Goal: Task Accomplishment & Management: Use online tool/utility

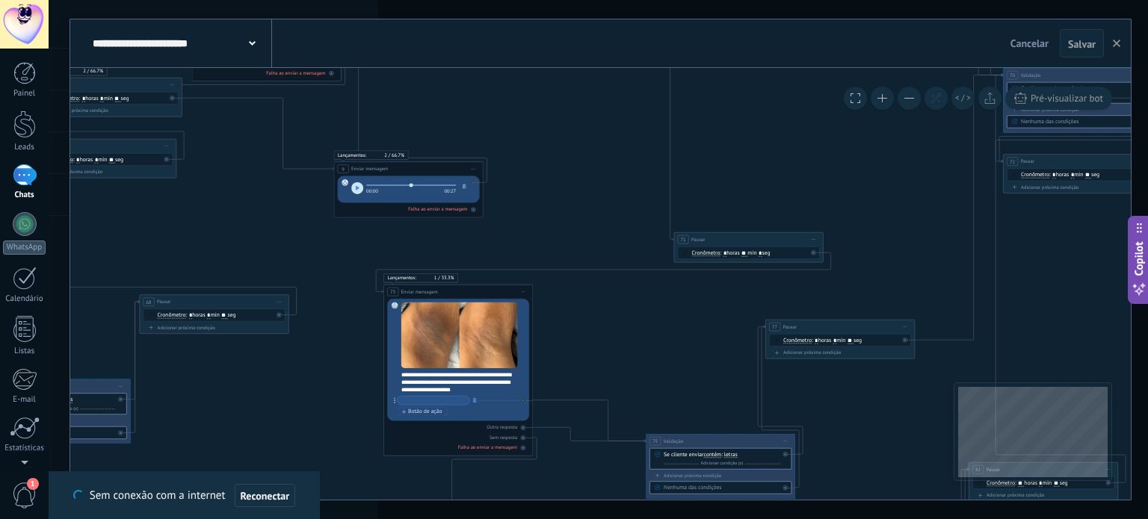
scroll to position [45, 0]
drag, startPoint x: 234, startPoint y: 198, endPoint x: 894, endPoint y: 213, distance: 660.0
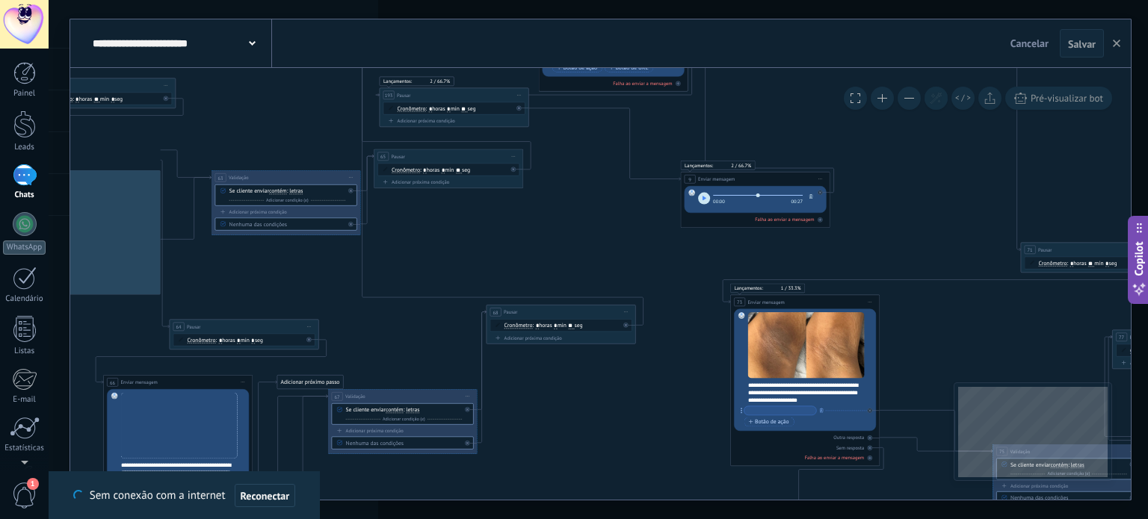
drag, startPoint x: 324, startPoint y: 231, endPoint x: 511, endPoint y: 235, distance: 187.6
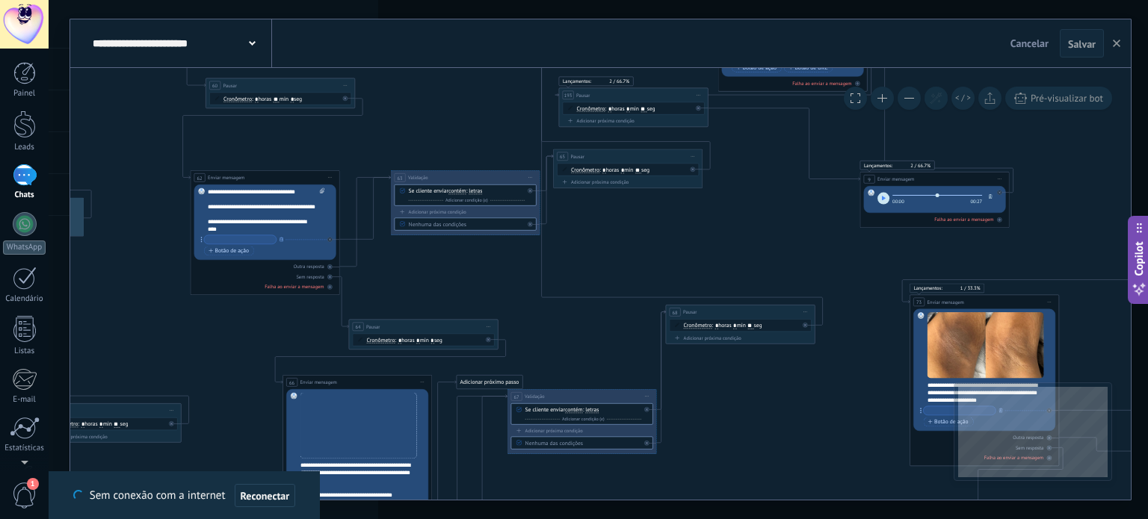
drag, startPoint x: 658, startPoint y: 253, endPoint x: 725, endPoint y: 241, distance: 68.2
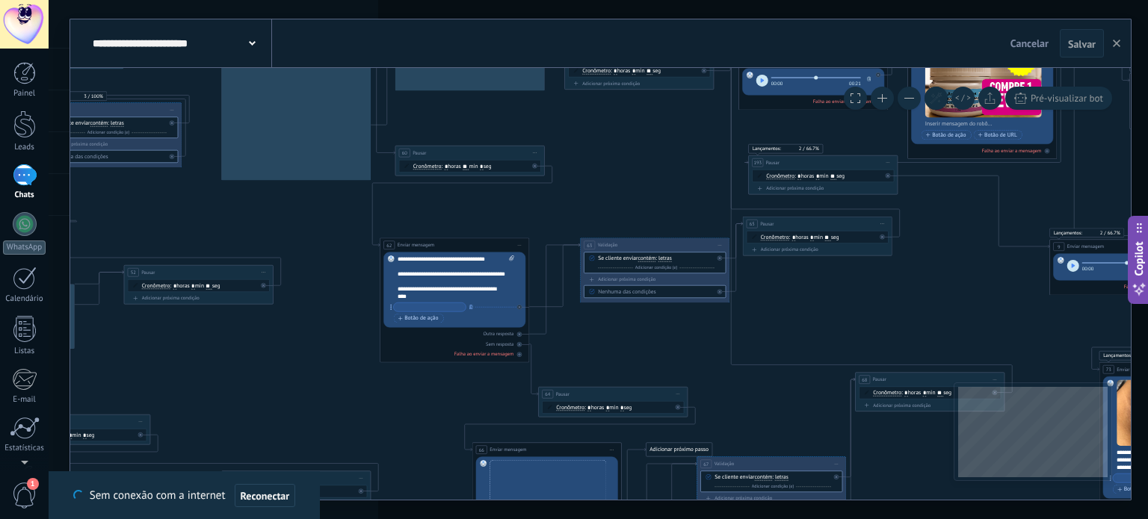
drag, startPoint x: 192, startPoint y: 167, endPoint x: 296, endPoint y: 232, distance: 122.9
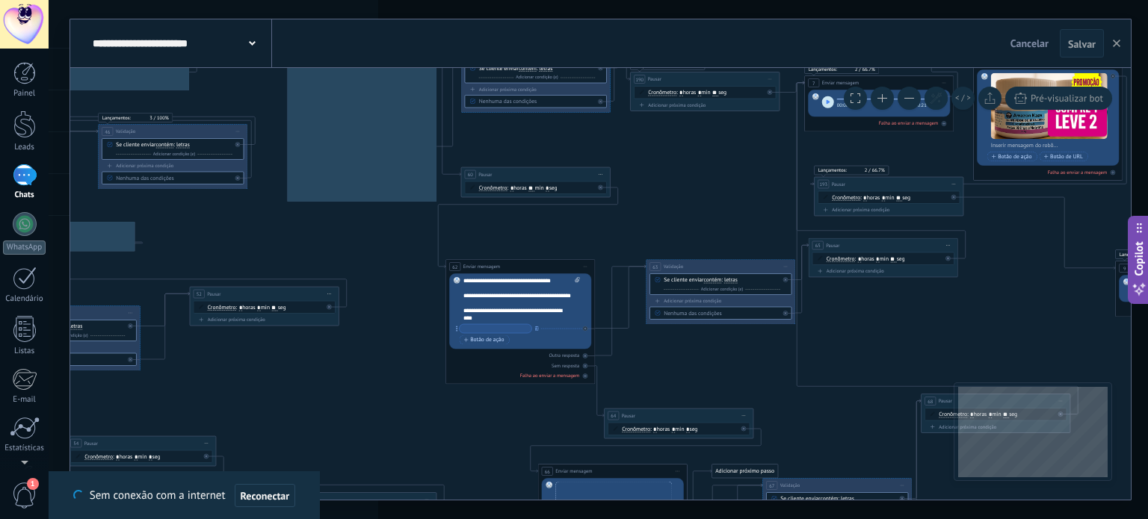
drag, startPoint x: 242, startPoint y: 233, endPoint x: 323, endPoint y: 253, distance: 83.2
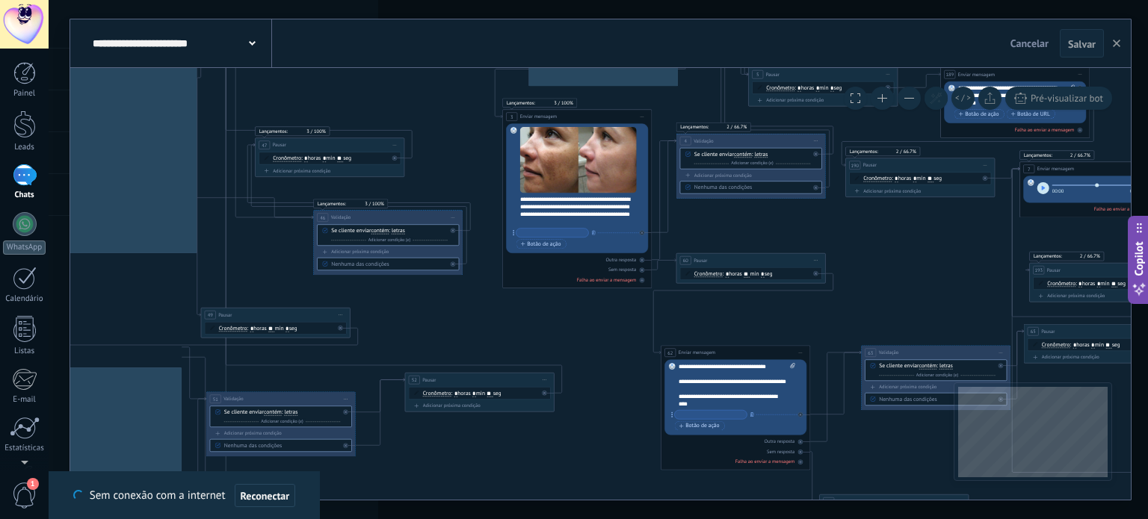
drag, startPoint x: 381, startPoint y: 277, endPoint x: 592, endPoint y: 349, distance: 222.6
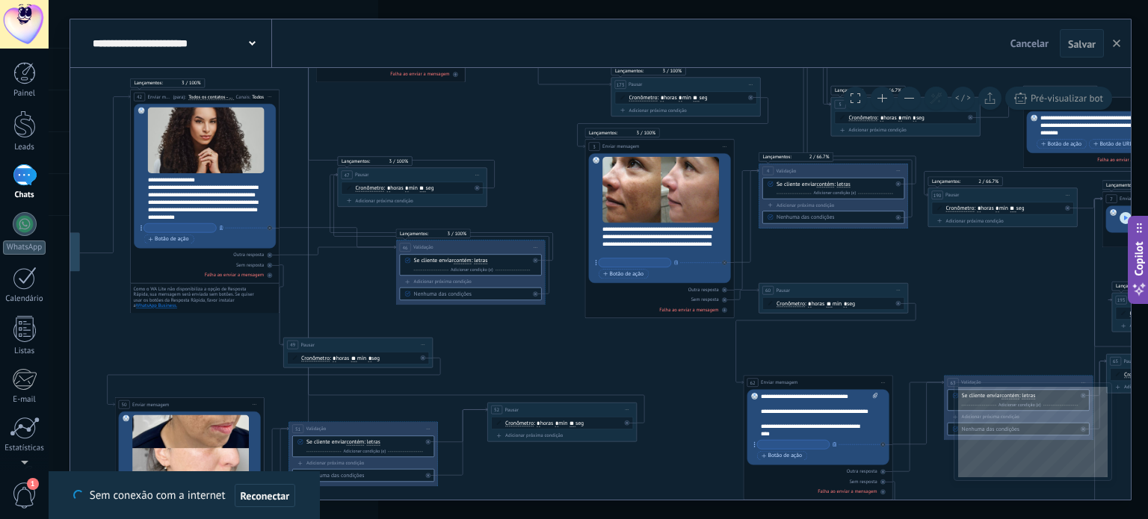
click at [914, 100] on button at bounding box center [908, 98] width 23 height 23
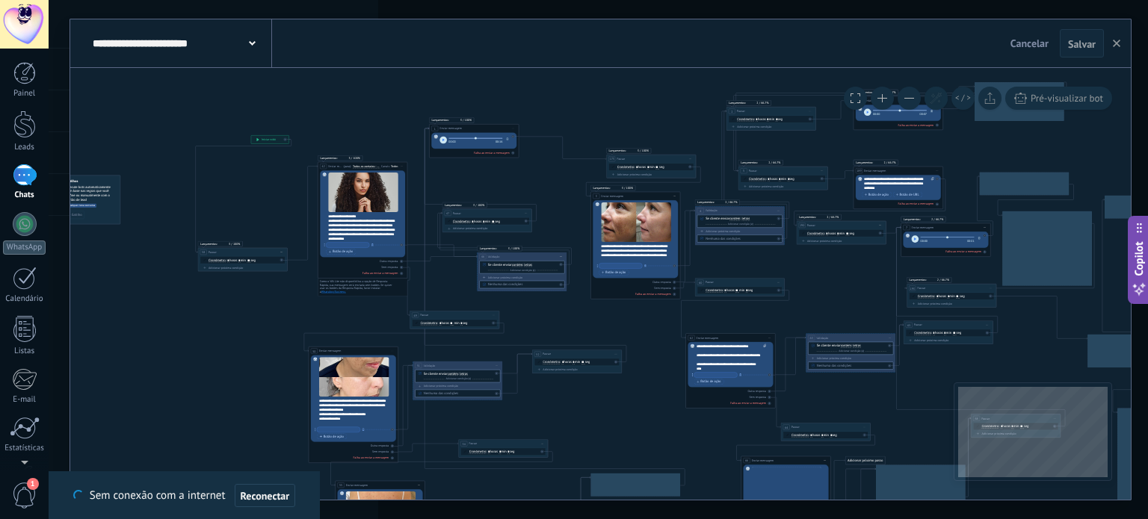
drag, startPoint x: 660, startPoint y: 331, endPoint x: 454, endPoint y: 432, distance: 229.6
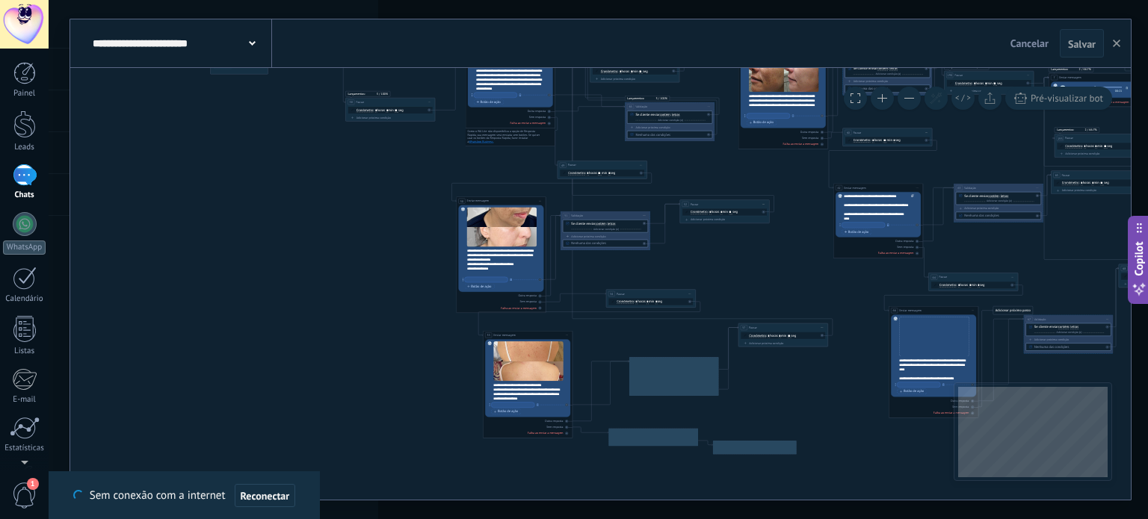
drag, startPoint x: 728, startPoint y: 259, endPoint x: 753, endPoint y: 62, distance: 198.9
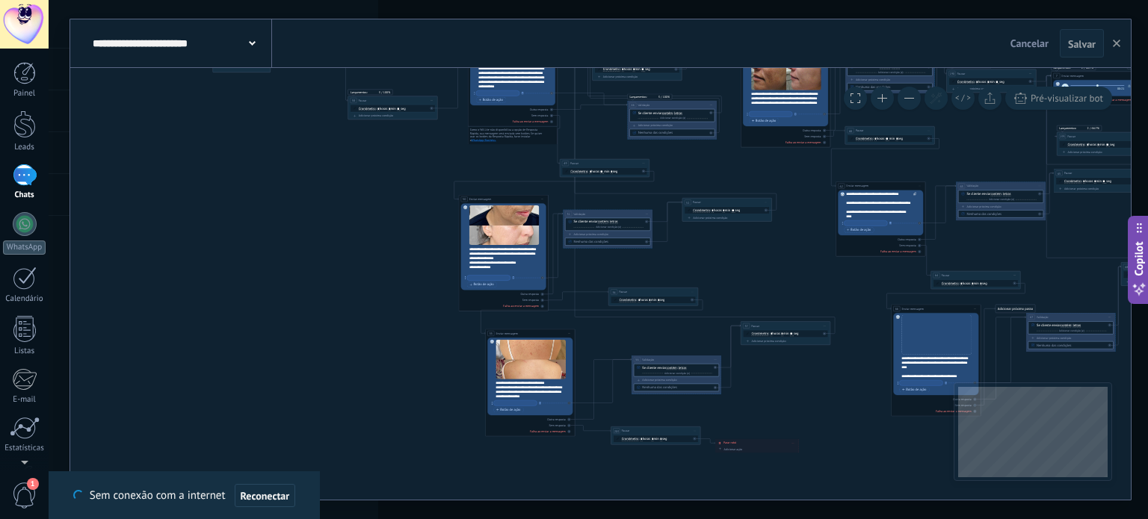
drag, startPoint x: 339, startPoint y: 250, endPoint x: 364, endPoint y: 283, distance: 41.1
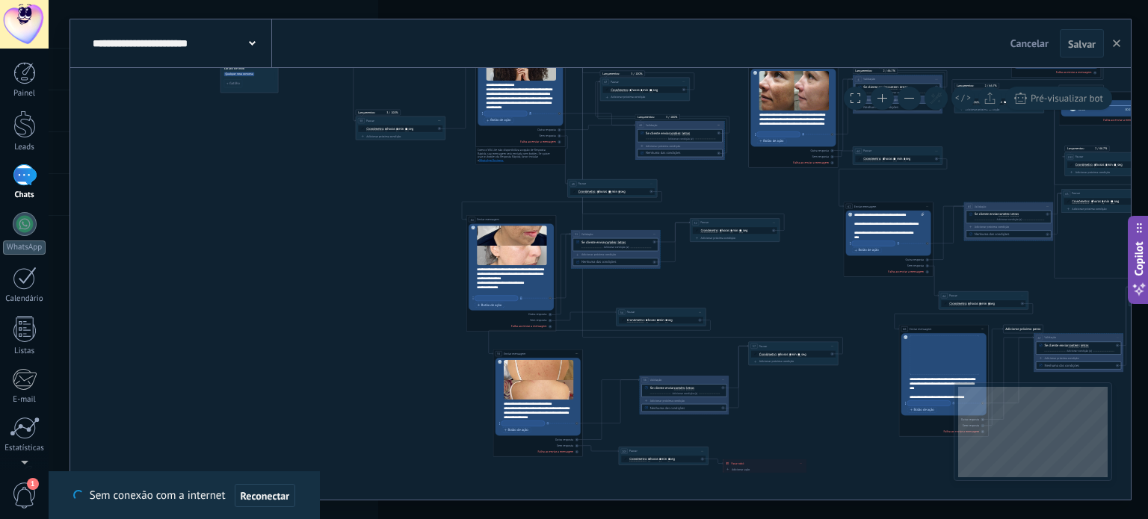
click at [883, 93] on button at bounding box center [882, 98] width 23 height 23
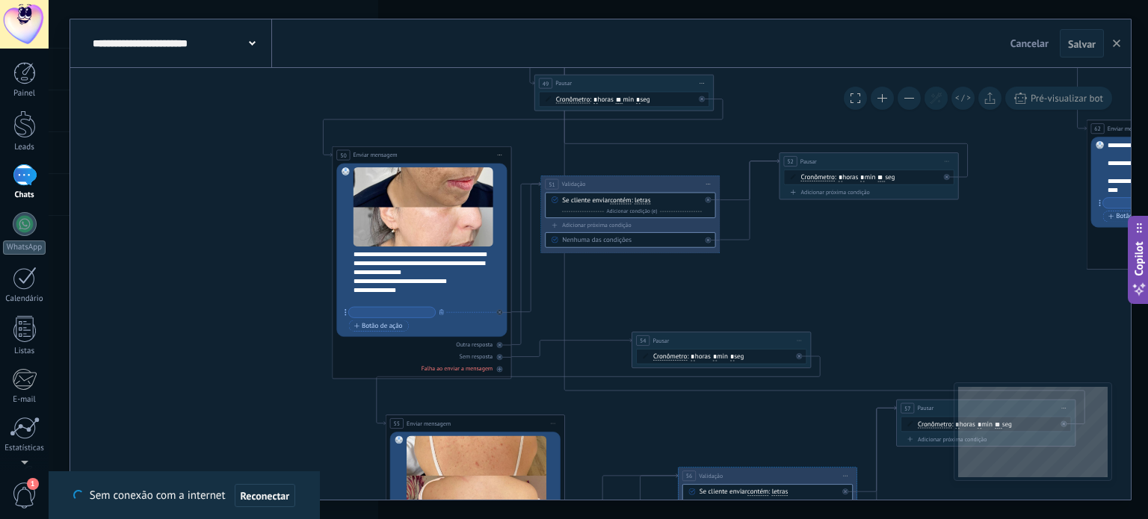
click at [464, 291] on div "**********" at bounding box center [427, 277] width 149 height 54
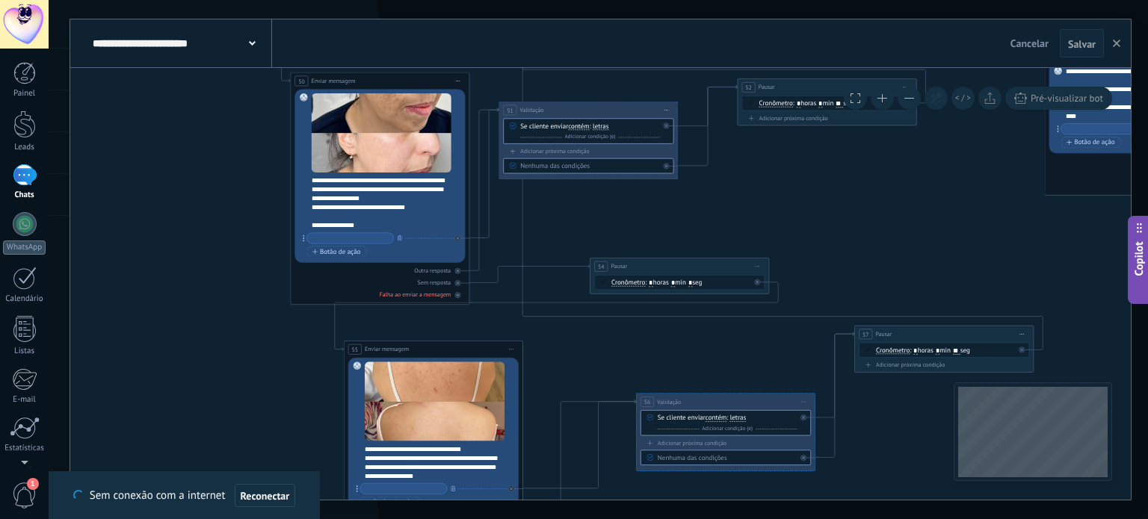
drag, startPoint x: 873, startPoint y: 256, endPoint x: 858, endPoint y: 246, distance: 17.8
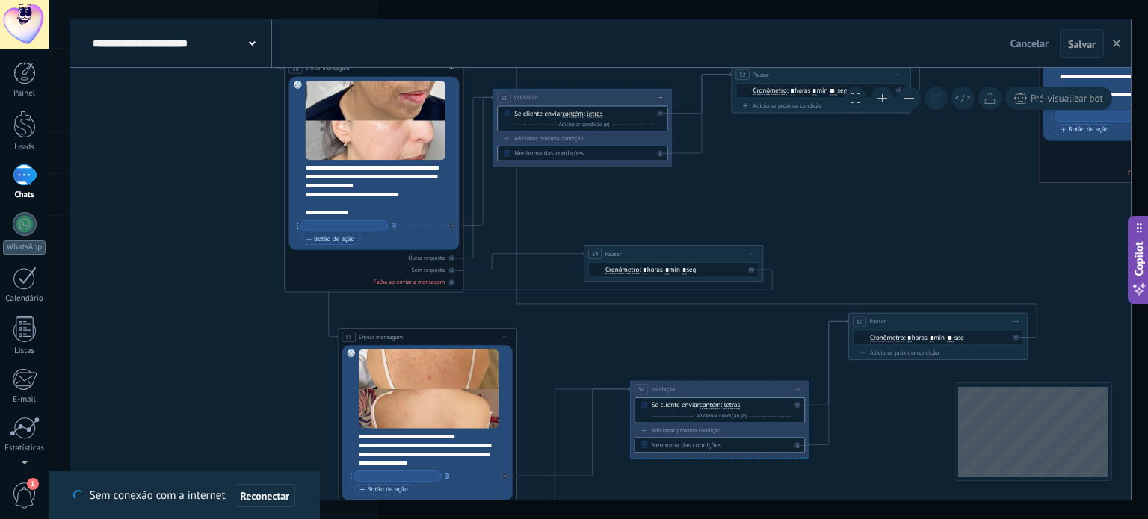
click at [412, 208] on div "**********" at bounding box center [373, 209] width 134 height 18
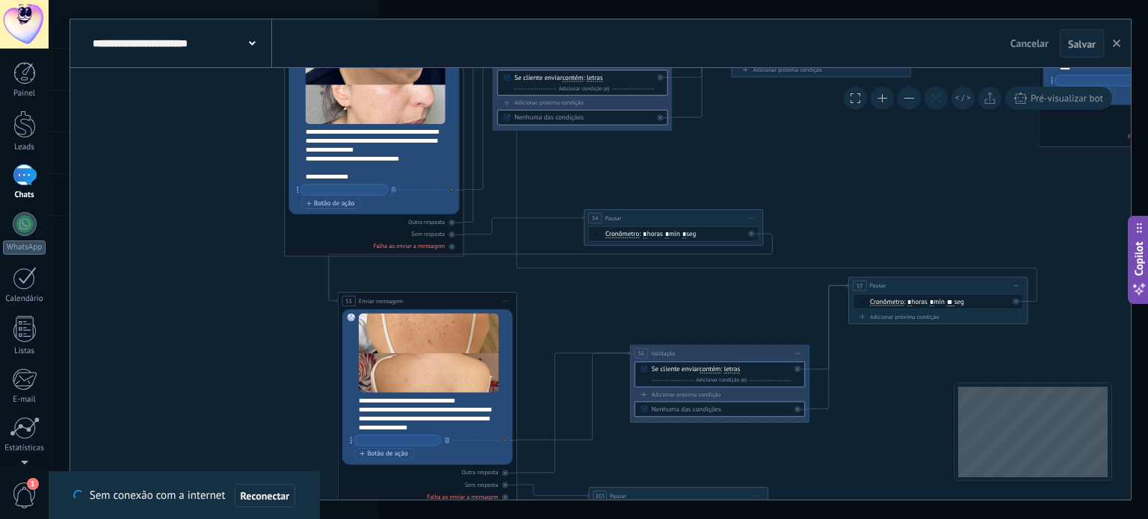
scroll to position [15, 0]
click at [381, 170] on div "**********" at bounding box center [373, 173] width 134 height 18
click at [371, 177] on div "**********" at bounding box center [373, 173] width 134 height 18
click at [472, 410] on div "**********" at bounding box center [433, 415] width 149 height 36
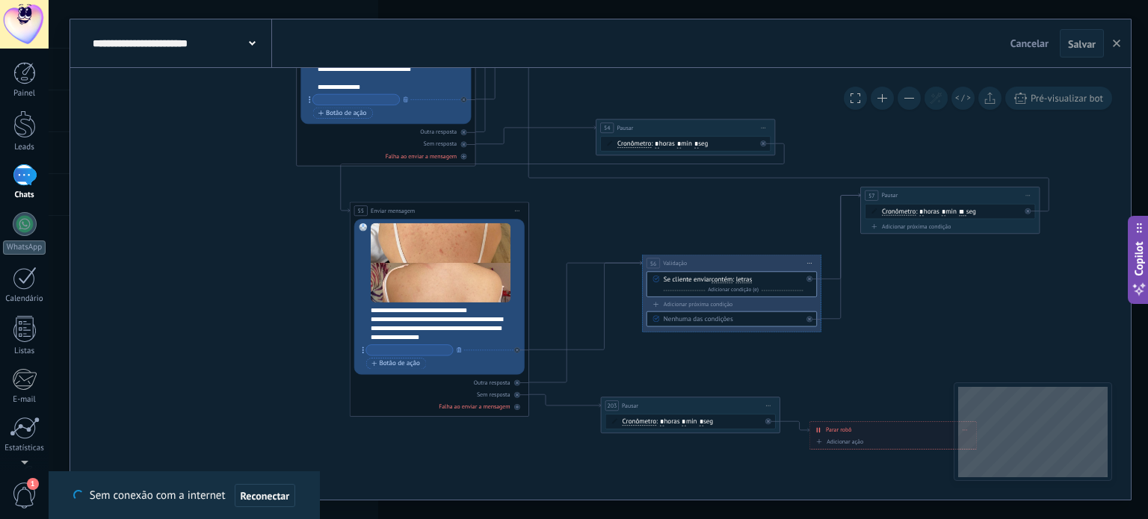
drag, startPoint x: 598, startPoint y: 301, endPoint x: 612, endPoint y: 207, distance: 95.2
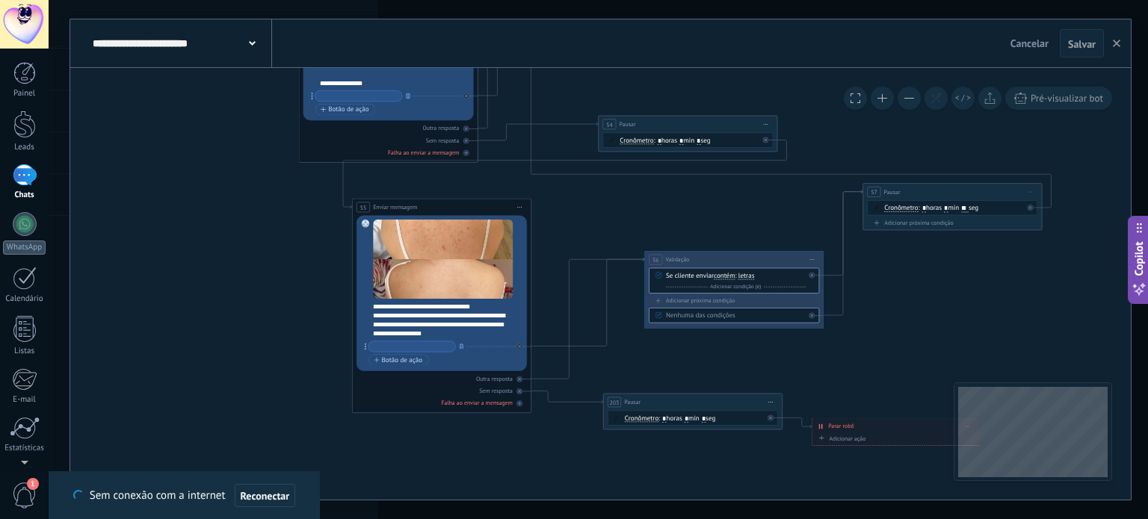
click at [489, 333] on div "**********" at bounding box center [447, 321] width 149 height 36
click at [474, 322] on div "**********" at bounding box center [447, 321] width 149 height 36
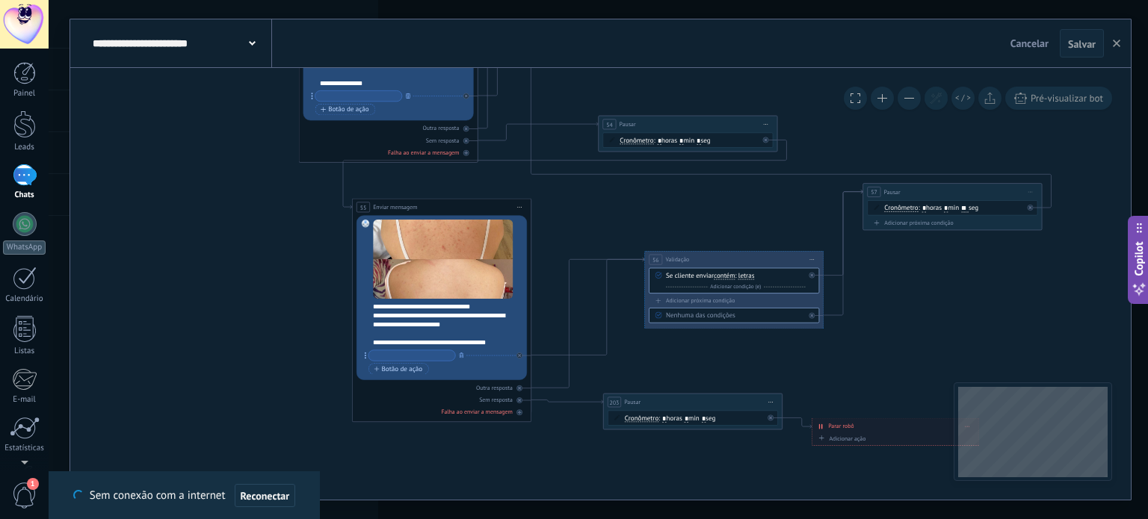
click at [507, 346] on div "**********" at bounding box center [447, 325] width 149 height 45
click at [507, 340] on div "**********" at bounding box center [447, 325] width 149 height 45
click at [374, 342] on div "**********" at bounding box center [439, 343] width 133 height 9
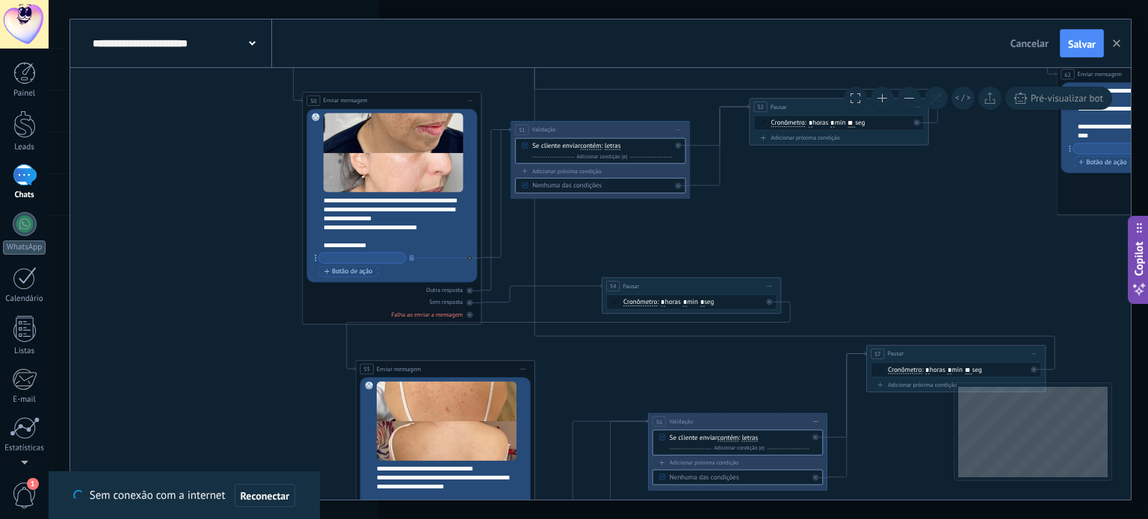
drag, startPoint x: 590, startPoint y: 216, endPoint x: 321, endPoint y: 270, distance: 275.1
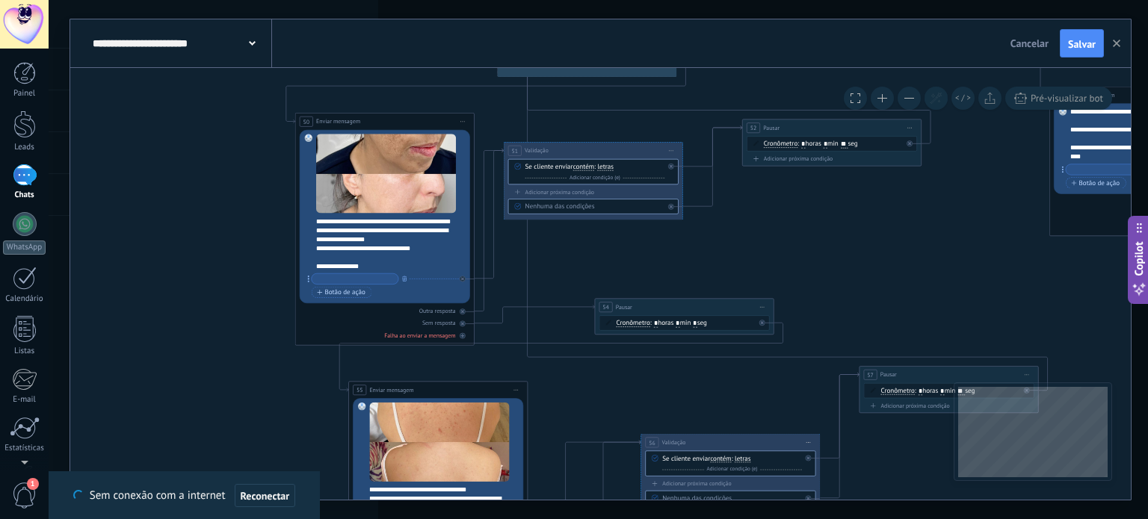
drag, startPoint x: 319, startPoint y: 262, endPoint x: 306, endPoint y: 262, distance: 13.5
click at [306, 262] on div "Substituir Remover Converter para mensagem de voz Arraste a imagem aqui para an…" at bounding box center [385, 216] width 170 height 173
click at [313, 264] on div "Substituir Remover Converter para mensagem de voz Arraste a imagem aqui para an…" at bounding box center [385, 216] width 170 height 173
click at [316, 265] on div "**********" at bounding box center [382, 262] width 133 height 18
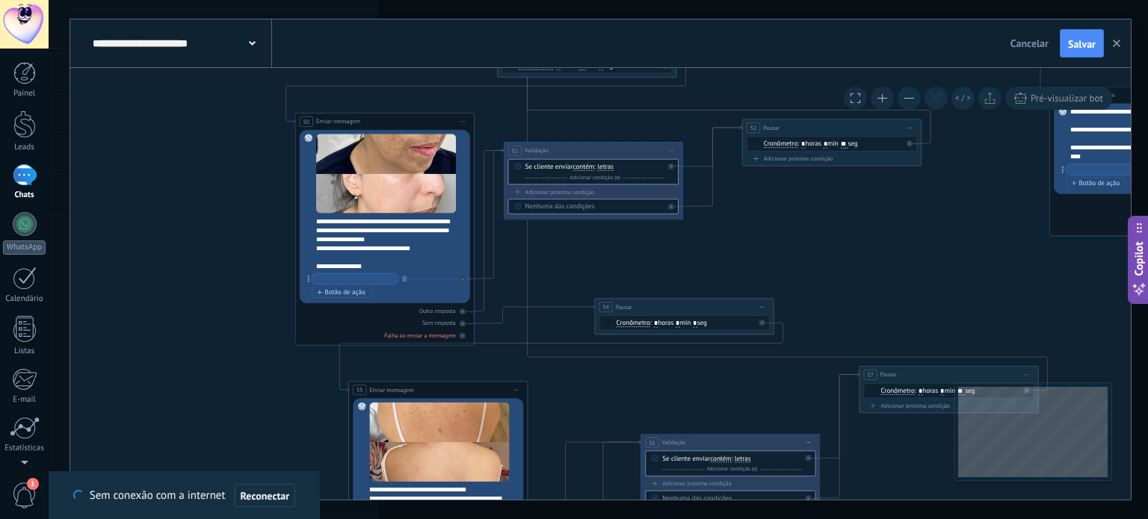
drag, startPoint x: 936, startPoint y: 220, endPoint x: 885, endPoint y: 308, distance: 101.5
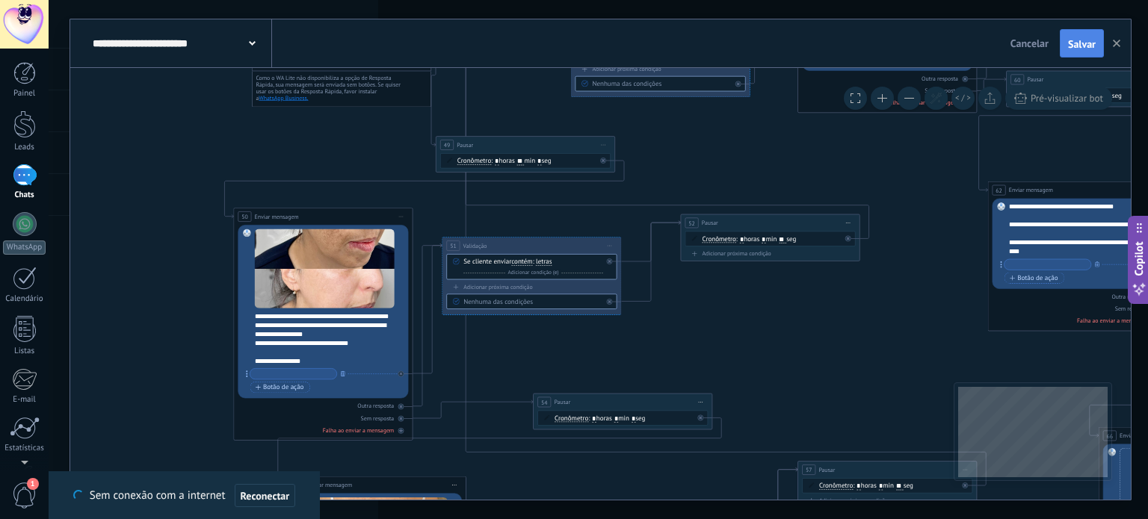
click at [1076, 39] on span "Salvar" at bounding box center [1082, 44] width 28 height 10
click at [907, 102] on button at bounding box center [908, 98] width 23 height 23
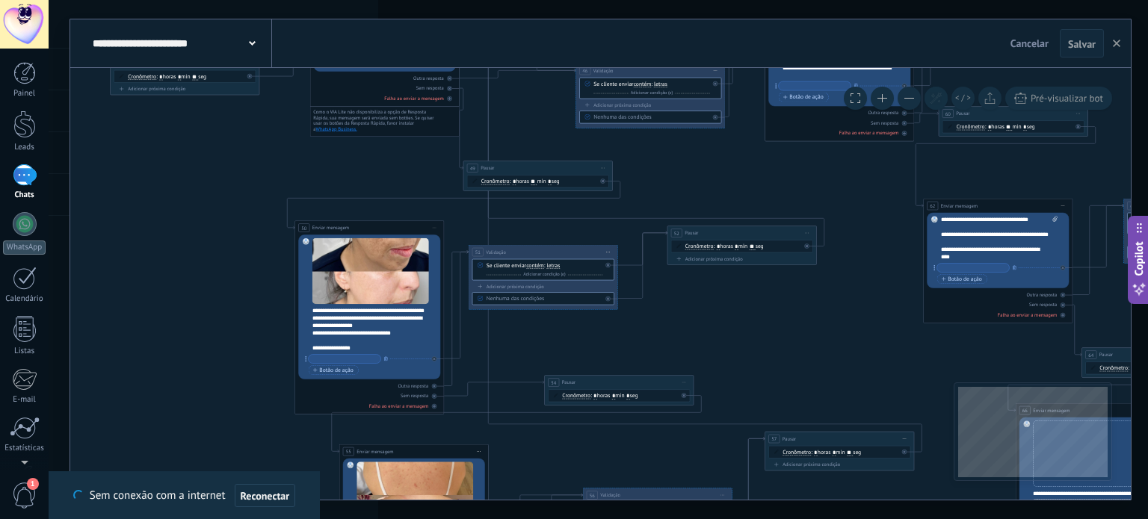
click at [915, 104] on button at bounding box center [908, 98] width 23 height 23
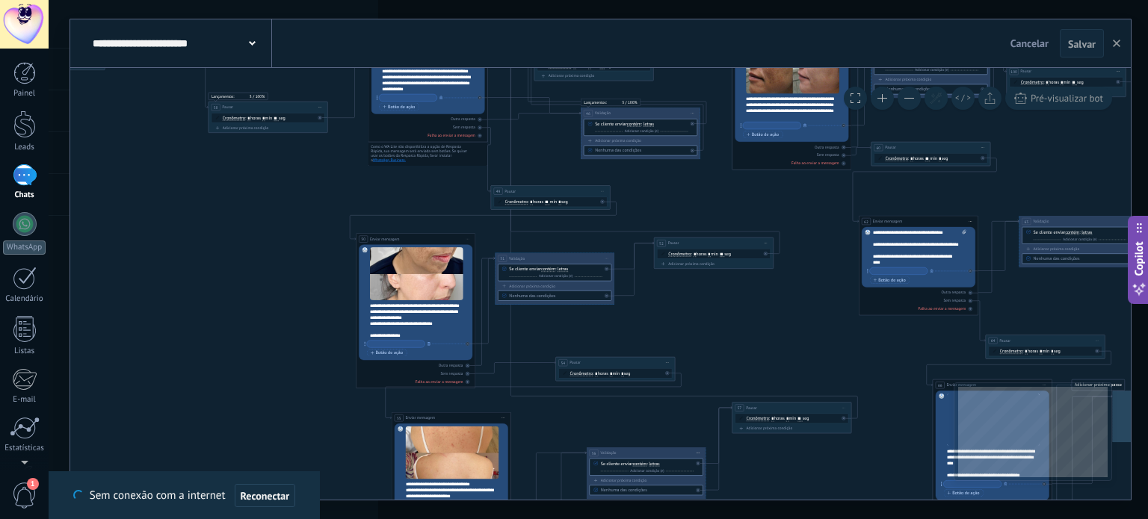
click at [915, 104] on button at bounding box center [908, 98] width 23 height 23
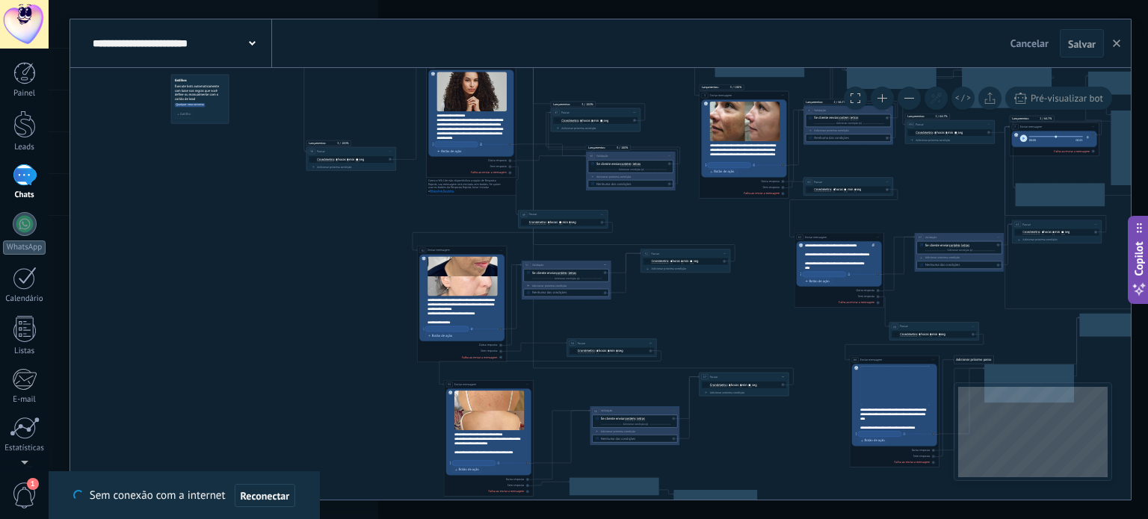
click at [915, 104] on button at bounding box center [908, 98] width 23 height 23
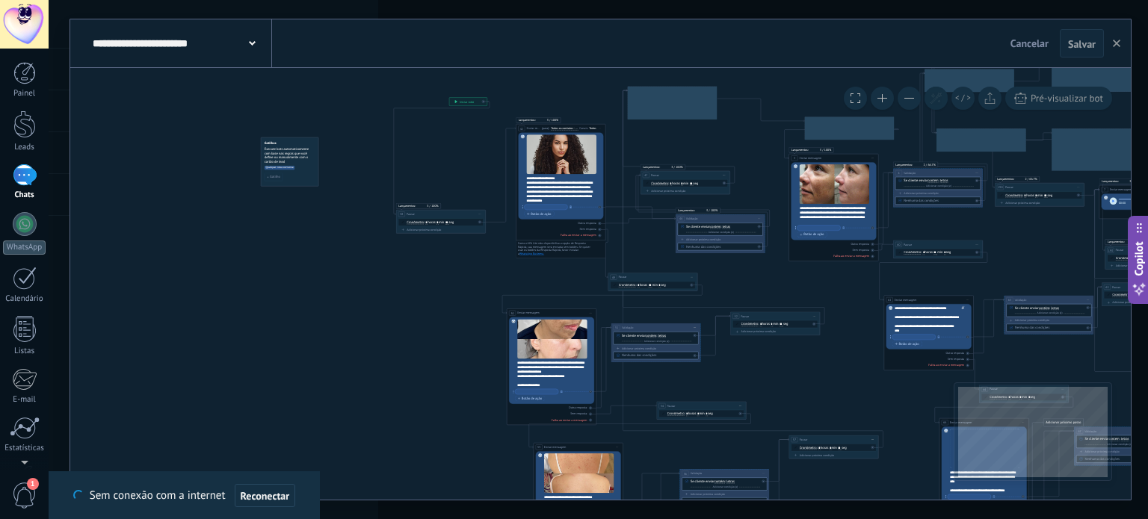
drag, startPoint x: 702, startPoint y: 224, endPoint x: 795, endPoint y: 292, distance: 115.5
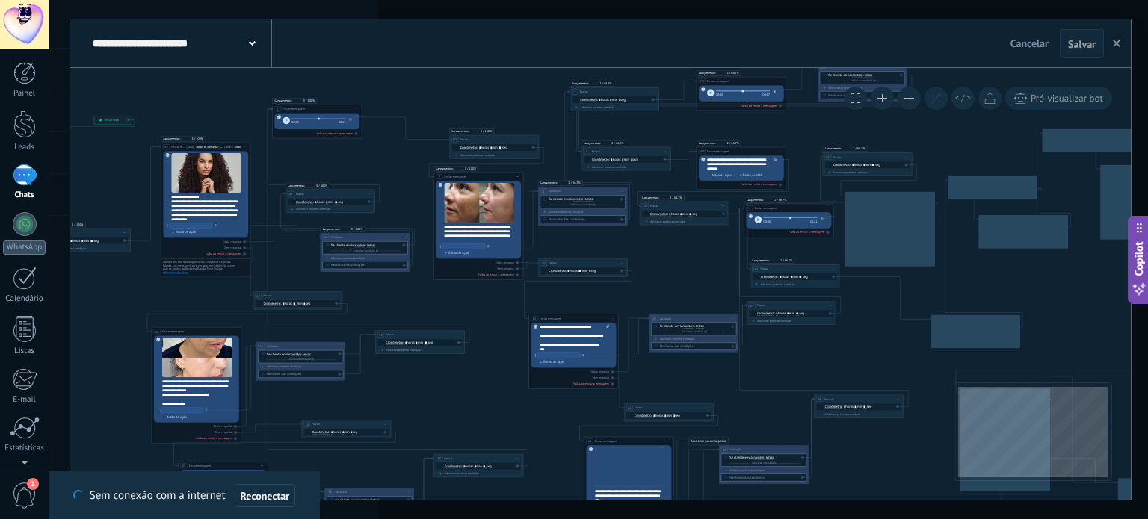
drag, startPoint x: 843, startPoint y: 304, endPoint x: 451, endPoint y: 330, distance: 393.2
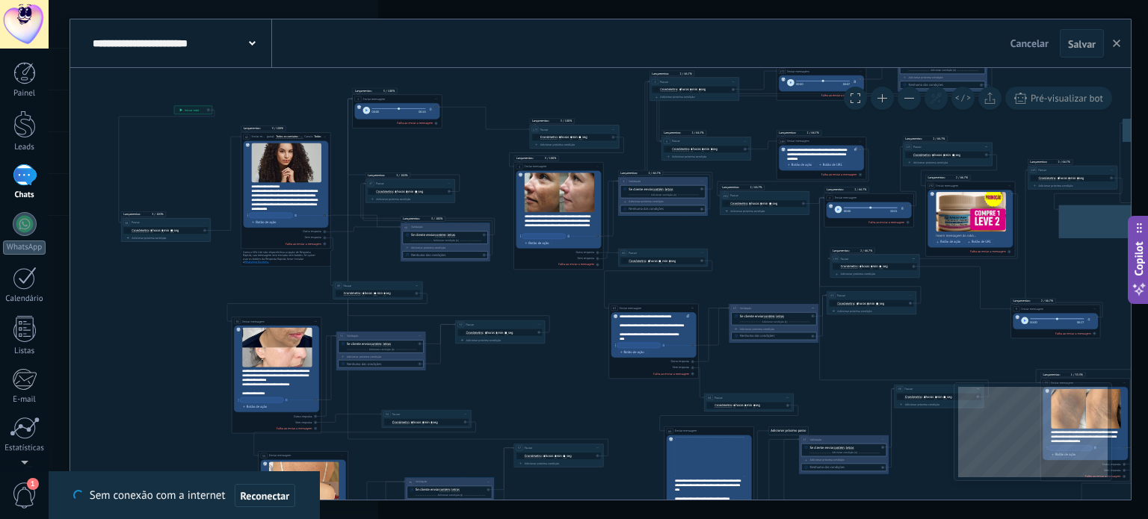
drag, startPoint x: 810, startPoint y: 371, endPoint x: 867, endPoint y: 361, distance: 57.6
click at [885, 101] on button at bounding box center [882, 98] width 23 height 23
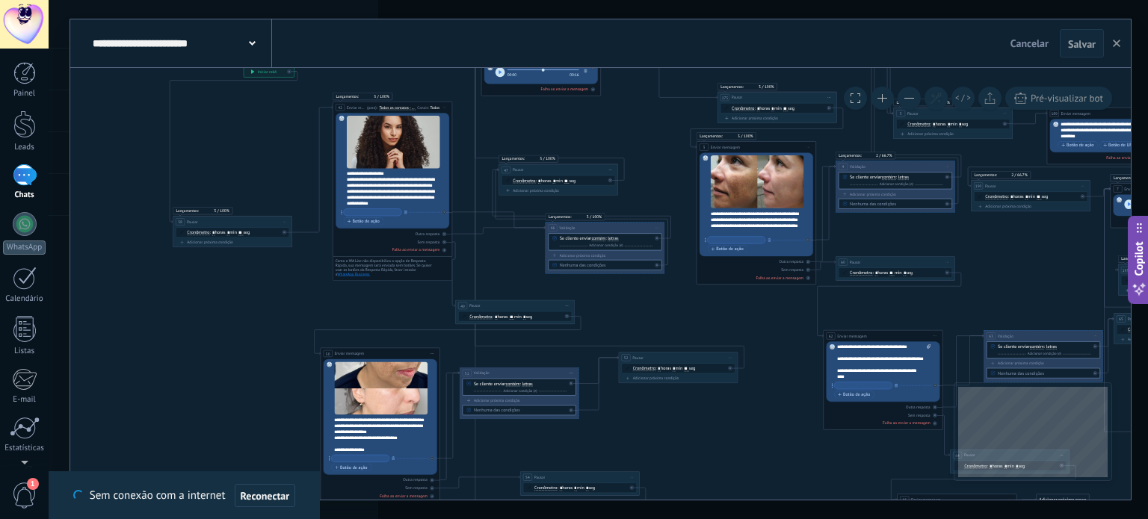
drag, startPoint x: 307, startPoint y: 253, endPoint x: 519, endPoint y: 272, distance: 212.4
click at [877, 101] on button at bounding box center [882, 98] width 23 height 23
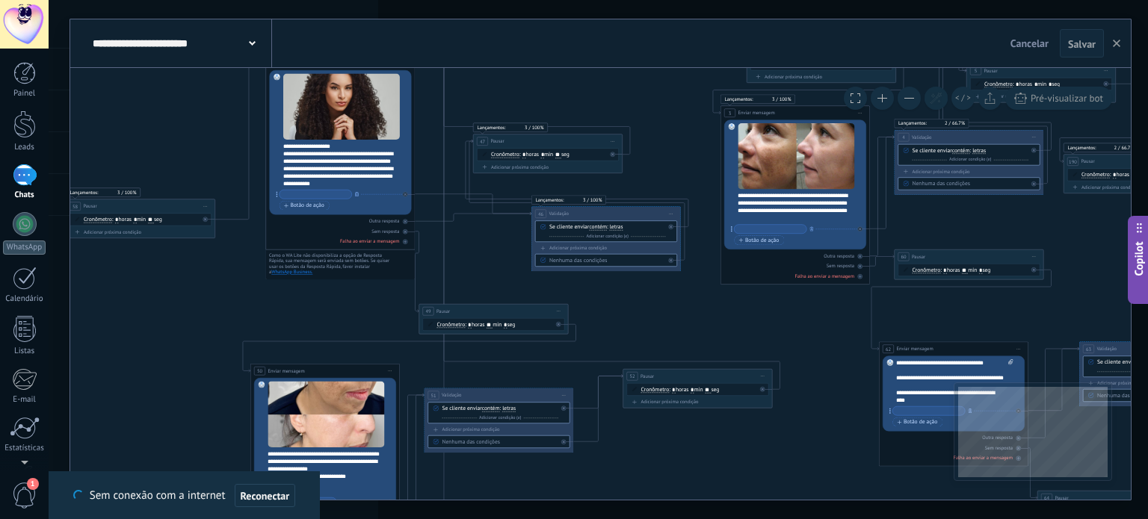
click at [883, 98] on span at bounding box center [882, 98] width 10 height 1
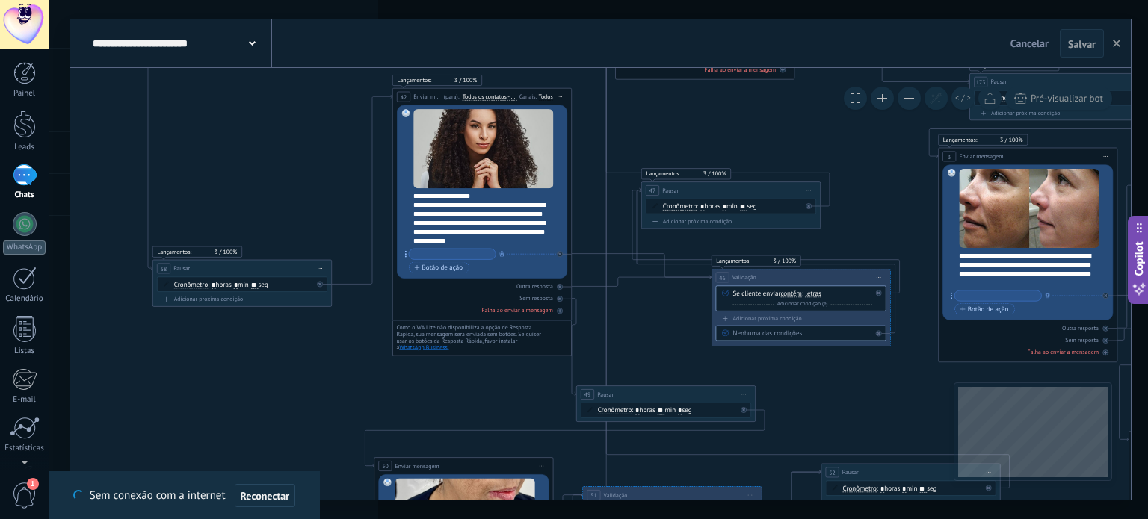
drag, startPoint x: 473, startPoint y: 261, endPoint x: 693, endPoint y: 344, distance: 235.5
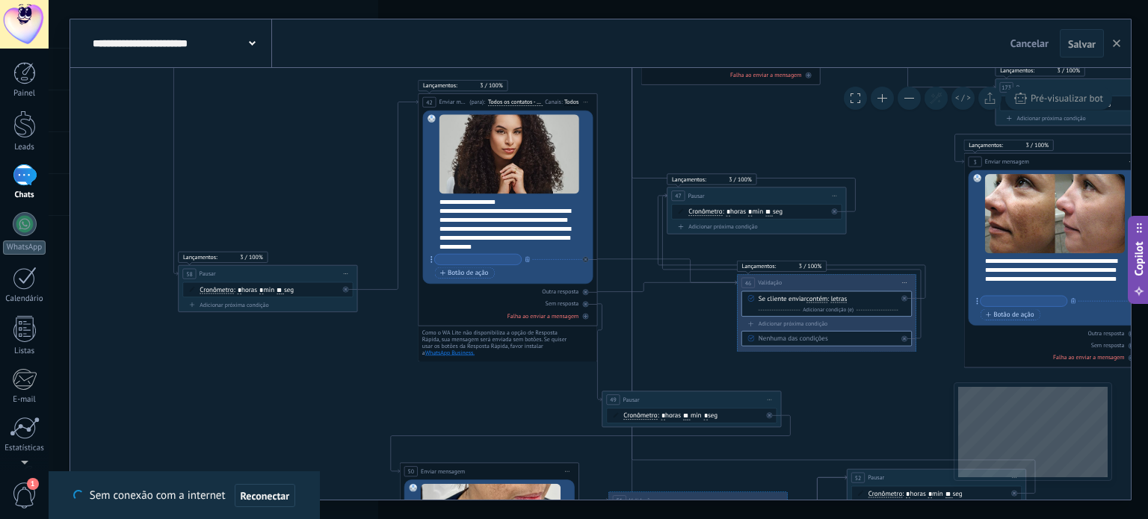
click at [917, 101] on button at bounding box center [908, 98] width 23 height 23
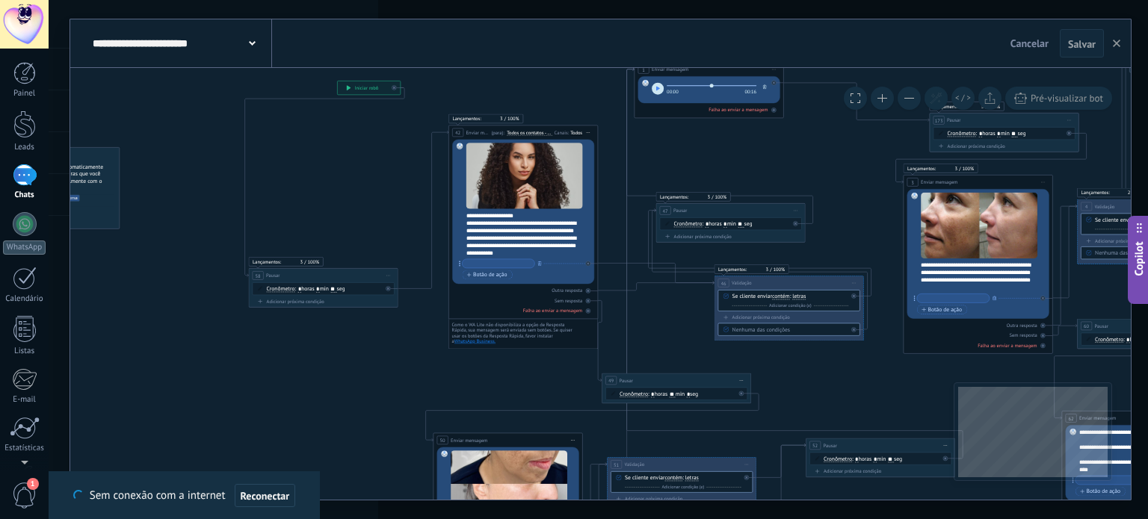
click at [917, 101] on button at bounding box center [908, 98] width 23 height 23
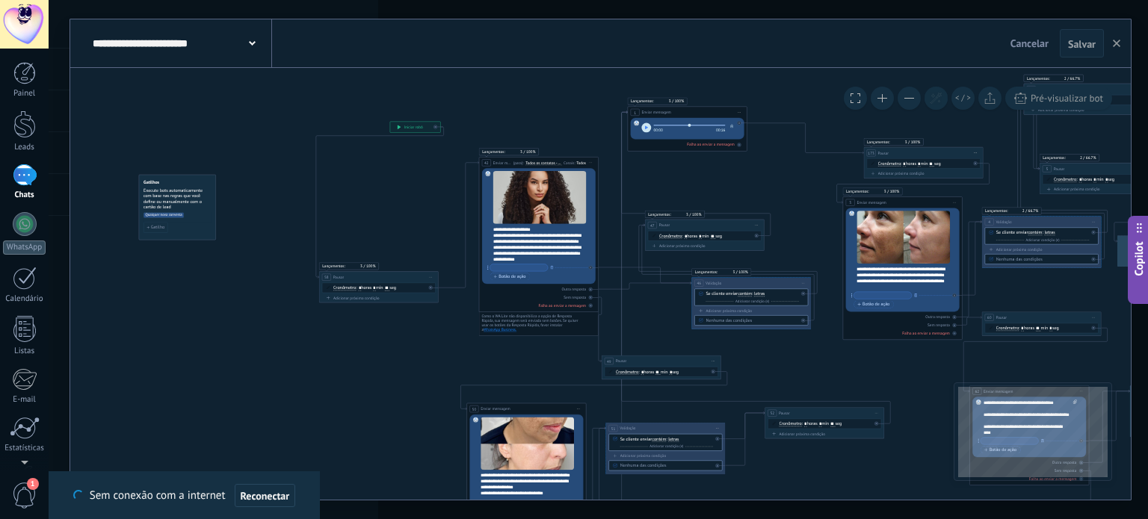
click at [917, 101] on button at bounding box center [908, 98] width 23 height 23
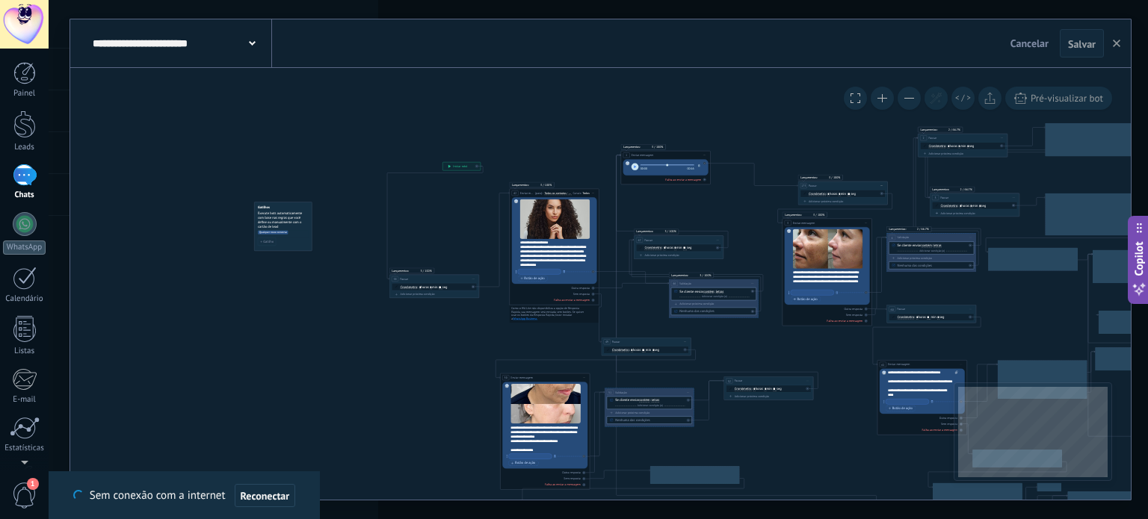
click at [917, 101] on button at bounding box center [908, 98] width 23 height 23
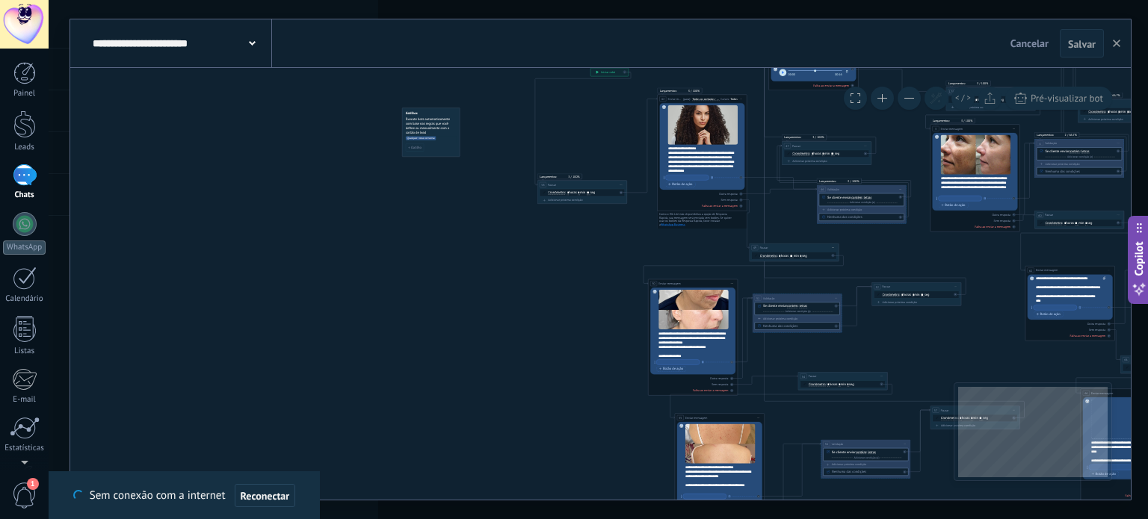
click at [909, 105] on button at bounding box center [908, 98] width 23 height 23
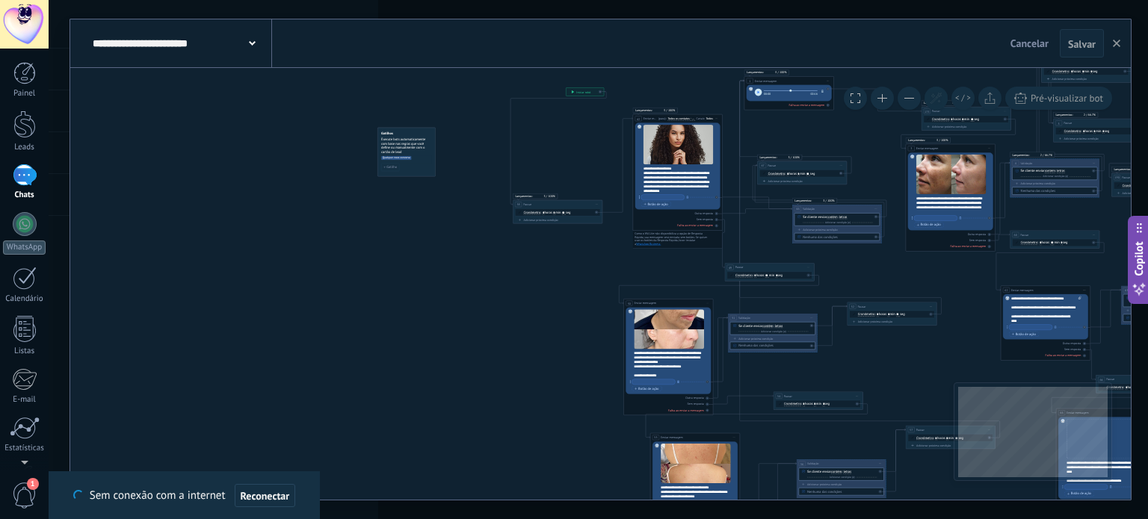
drag, startPoint x: 968, startPoint y: 254, endPoint x: 943, endPoint y: 274, distance: 31.9
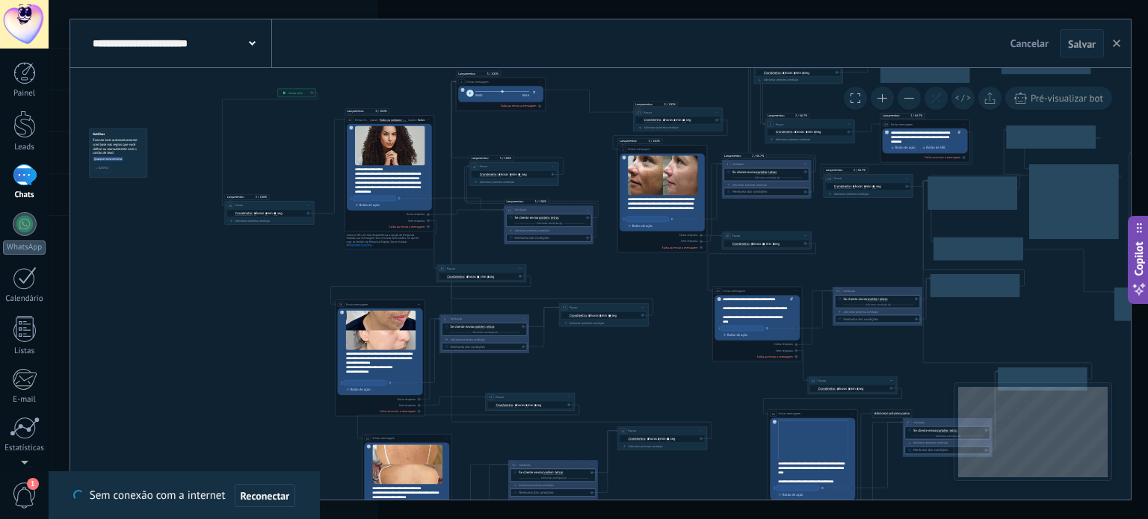
click at [888, 98] on button at bounding box center [882, 98] width 23 height 23
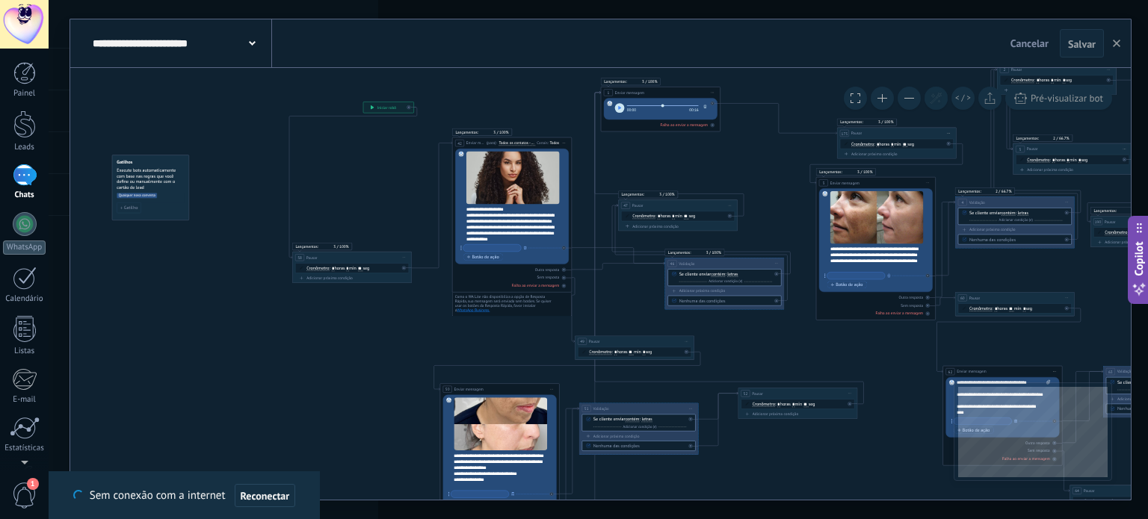
drag, startPoint x: 443, startPoint y: 97, endPoint x: 776, endPoint y: 113, distance: 332.9
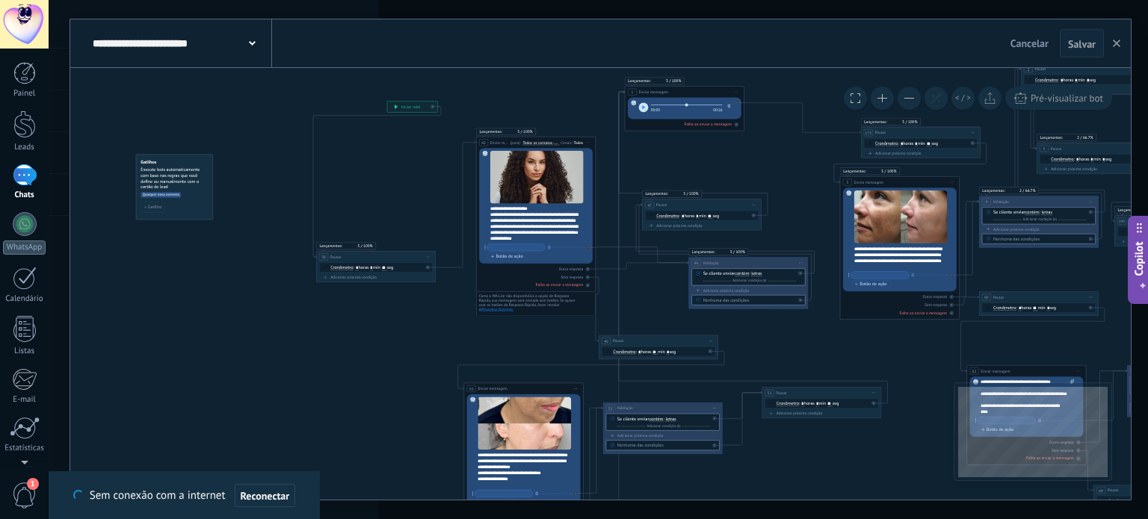
click at [885, 93] on button at bounding box center [882, 98] width 23 height 23
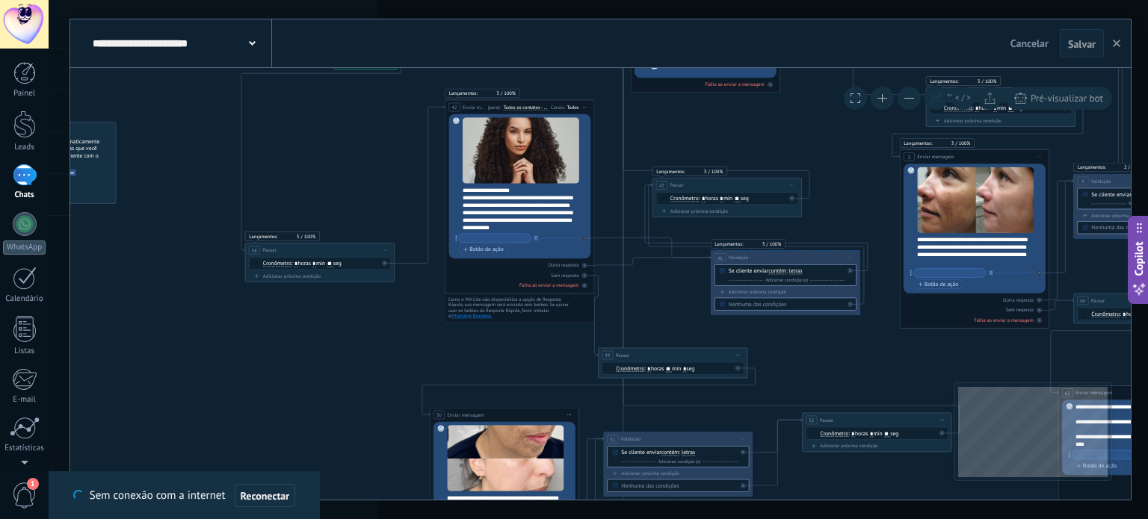
click at [888, 93] on button at bounding box center [882, 98] width 23 height 23
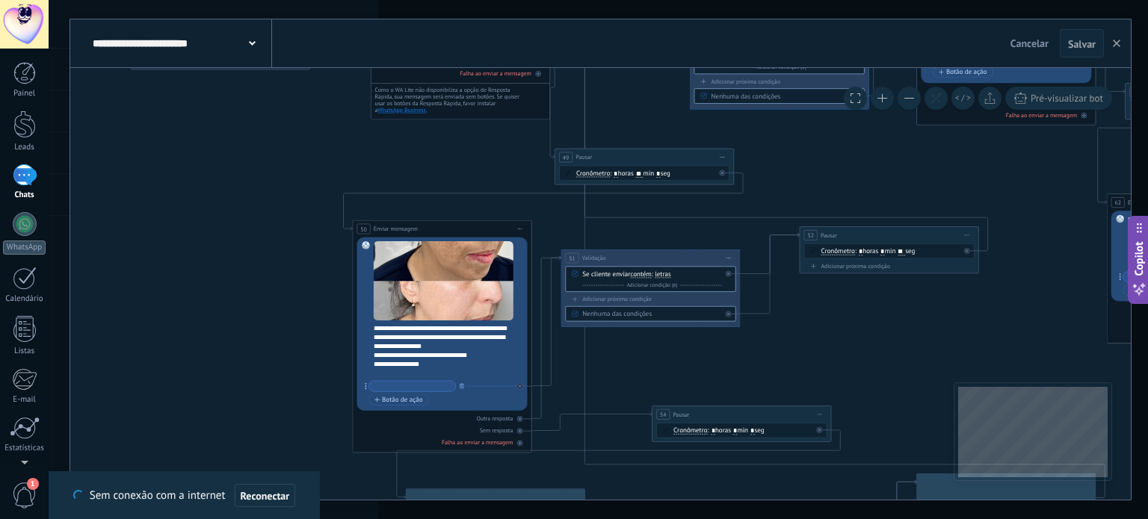
drag, startPoint x: 535, startPoint y: 376, endPoint x: 492, endPoint y: 164, distance: 216.5
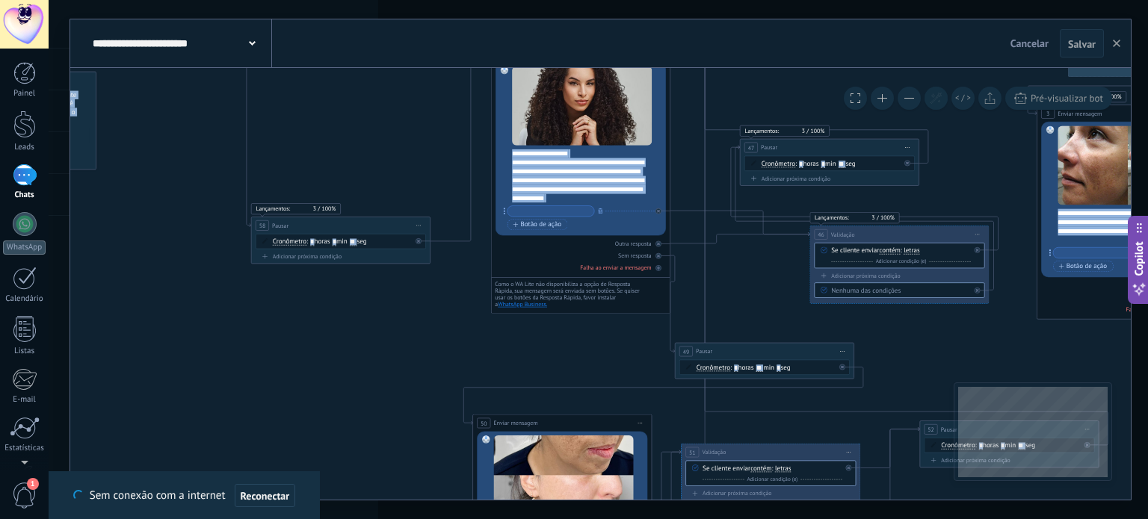
drag, startPoint x: 788, startPoint y: 170, endPoint x: 933, endPoint y: 495, distance: 356.9
click at [957, 504] on div "**********" at bounding box center [598, 259] width 1099 height 519
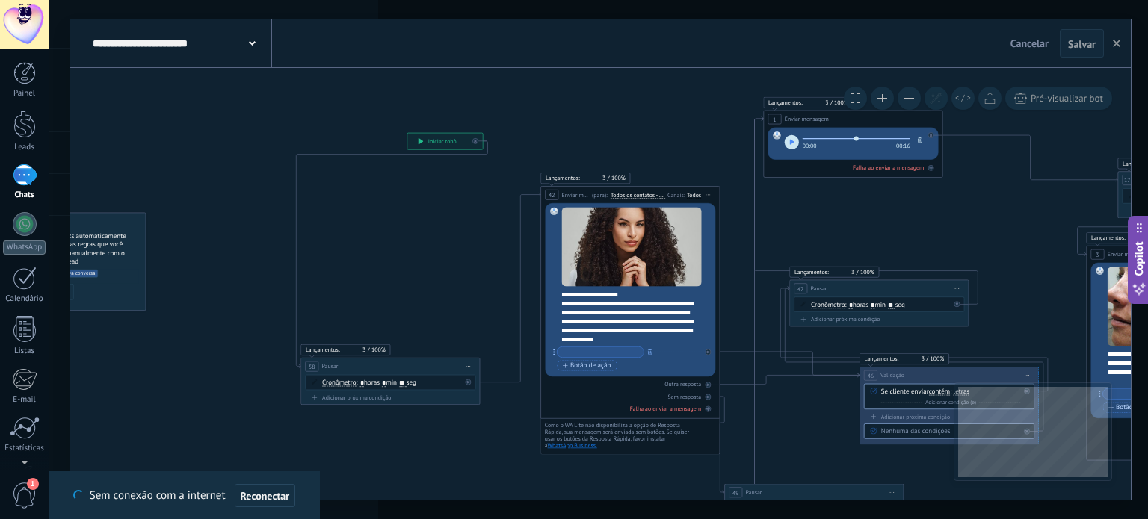
click at [786, 140] on button "button" at bounding box center [792, 142] width 14 height 14
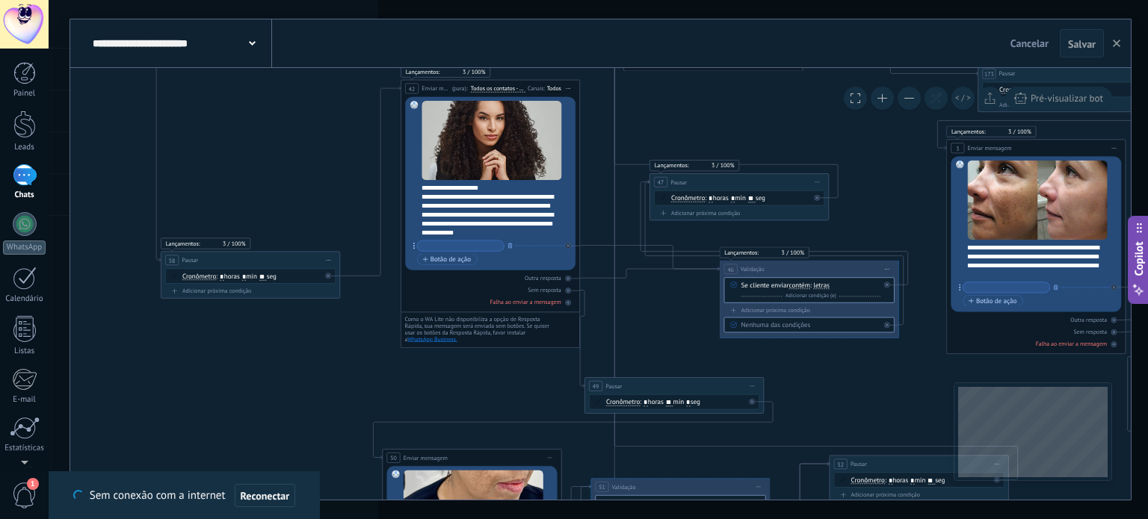
drag, startPoint x: 806, startPoint y: 176, endPoint x: 696, endPoint y: 89, distance: 139.3
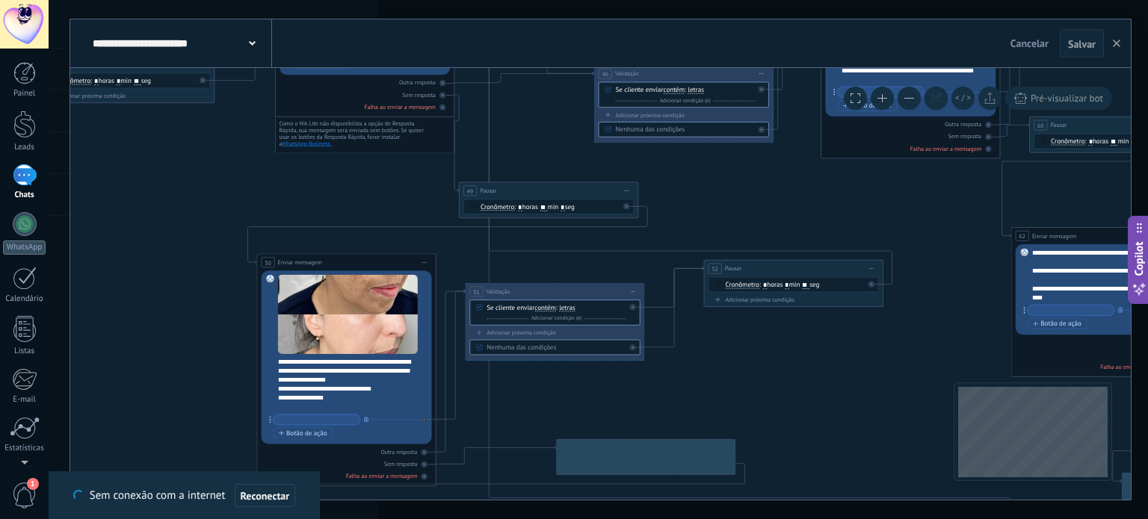
drag, startPoint x: 822, startPoint y: 349, endPoint x: 750, endPoint y: 162, distance: 200.4
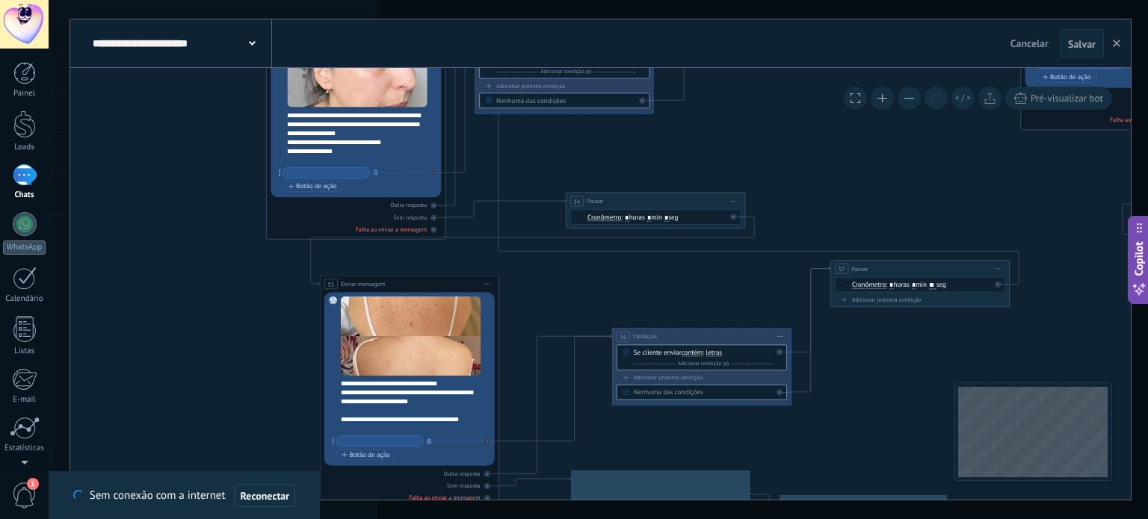
drag, startPoint x: 667, startPoint y: 195, endPoint x: 673, endPoint y: 159, distance: 36.5
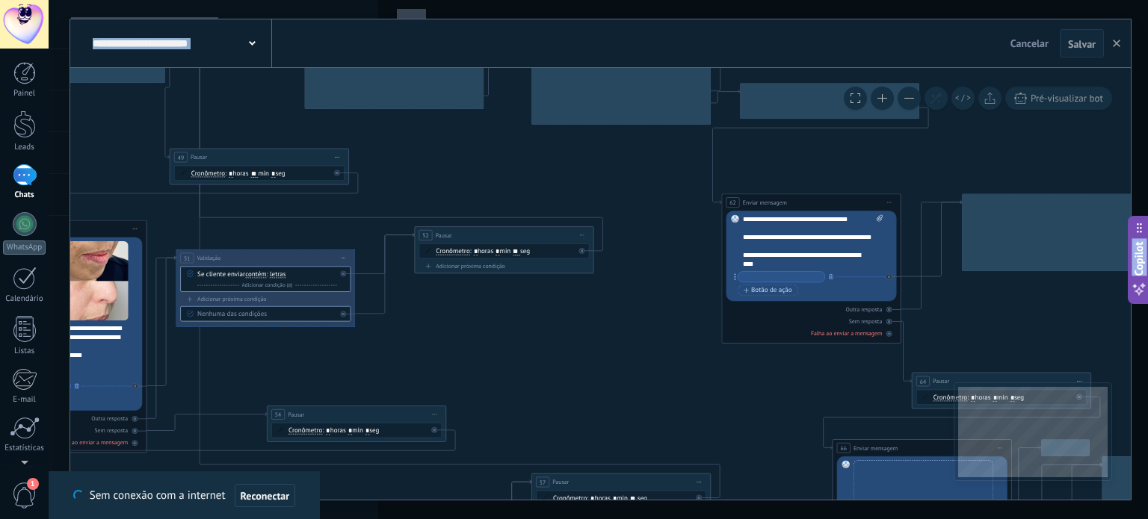
drag, startPoint x: 894, startPoint y: 179, endPoint x: 524, endPoint y: 551, distance: 524.7
click at [524, 519] on html ".abccls-1,.abccls-2{fill-rule:evenodd}.abccls-2{fill:#fff} .abfcls-1{fill:none}…" at bounding box center [574, 259] width 1148 height 519
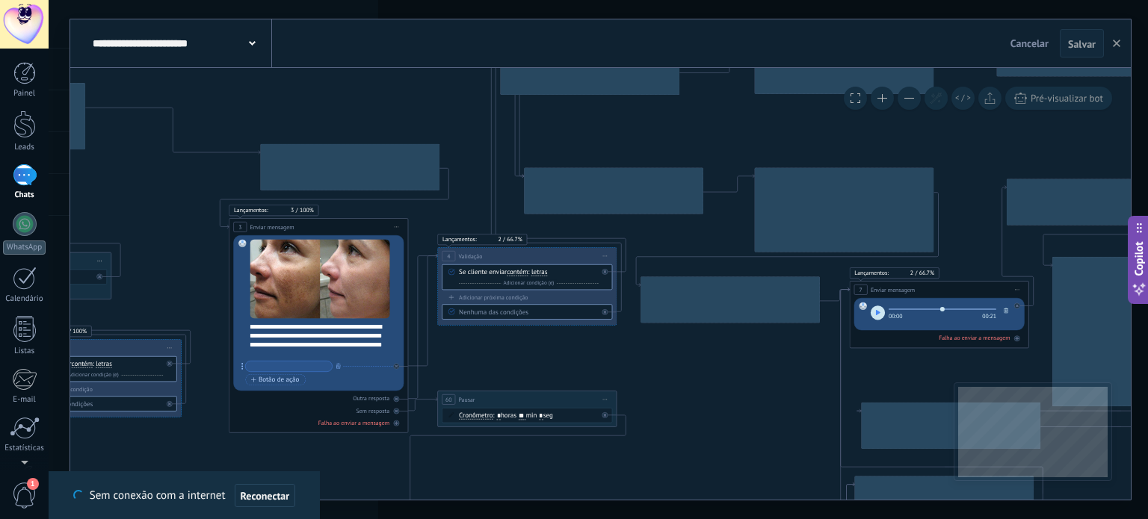
drag, startPoint x: 900, startPoint y: 256, endPoint x: 700, endPoint y: 380, distance: 234.9
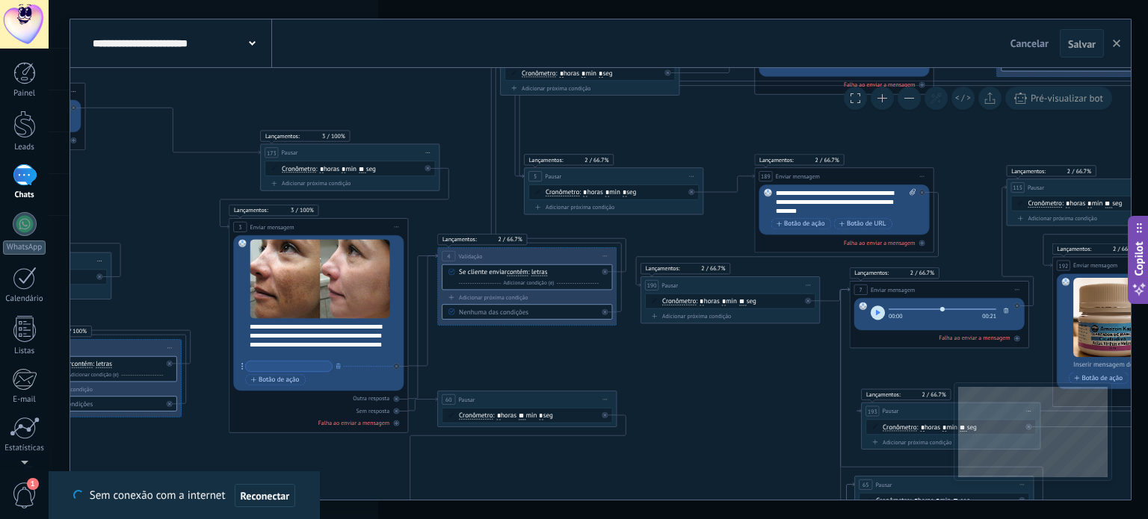
click at [873, 317] on button "button" at bounding box center [878, 313] width 14 height 14
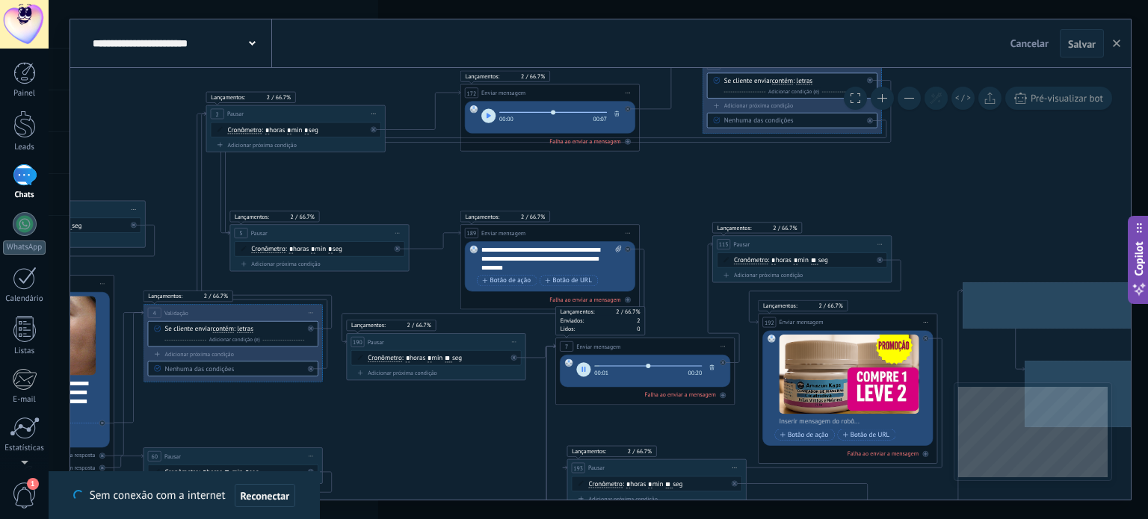
drag, startPoint x: 622, startPoint y: 450, endPoint x: 496, endPoint y: 399, distance: 135.4
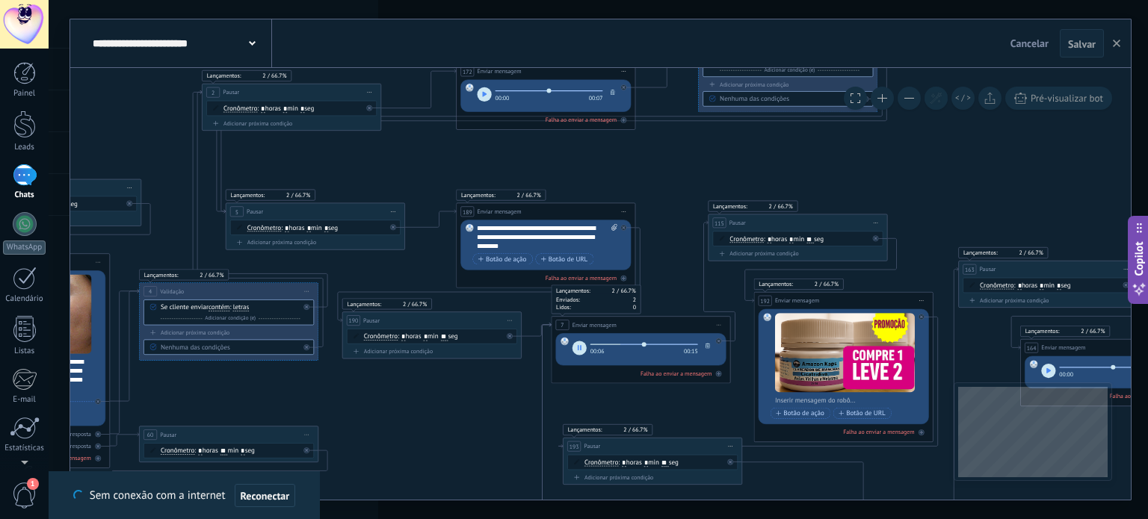
click at [578, 343] on button "button" at bounding box center [579, 349] width 14 height 14
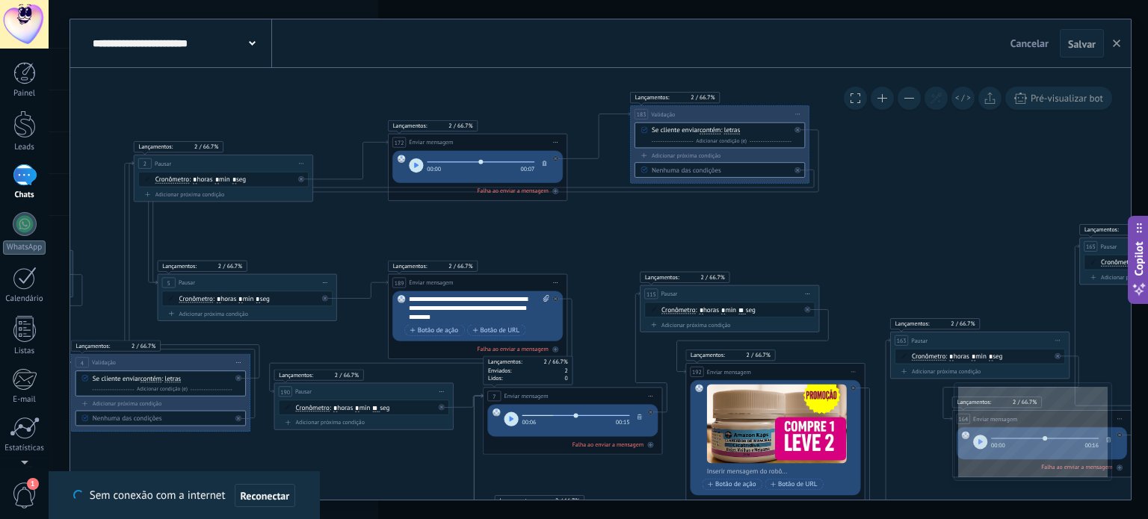
drag, startPoint x: 902, startPoint y: 205, endPoint x: 886, endPoint y: 143, distance: 64.7
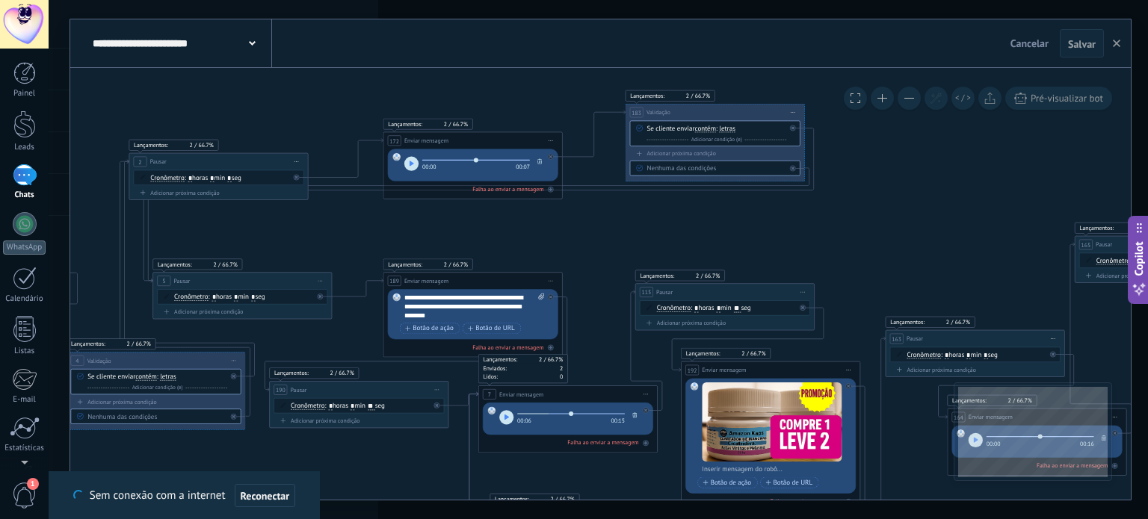
click at [909, 96] on button at bounding box center [908, 98] width 23 height 23
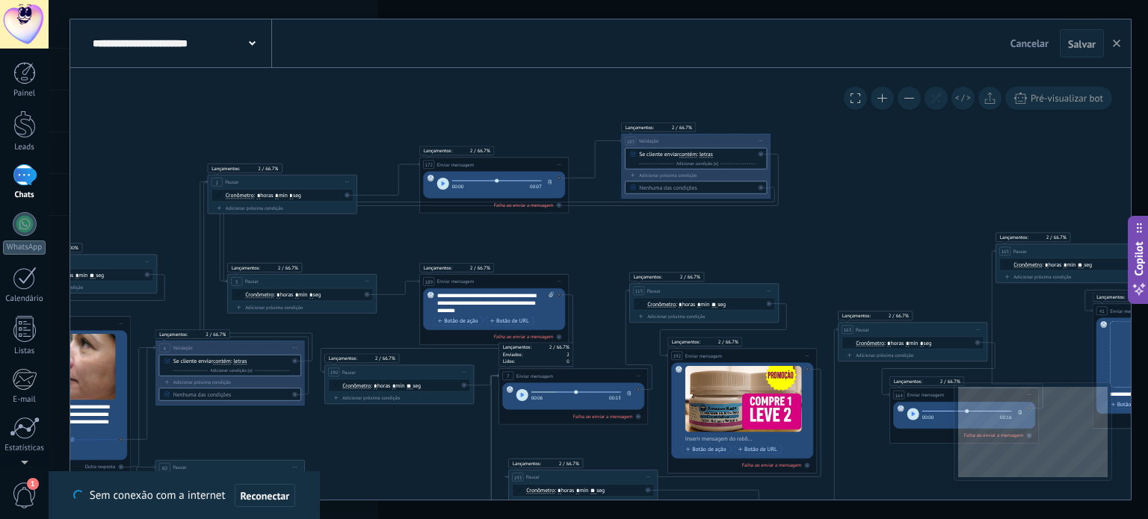
click at [909, 96] on button at bounding box center [908, 98] width 23 height 23
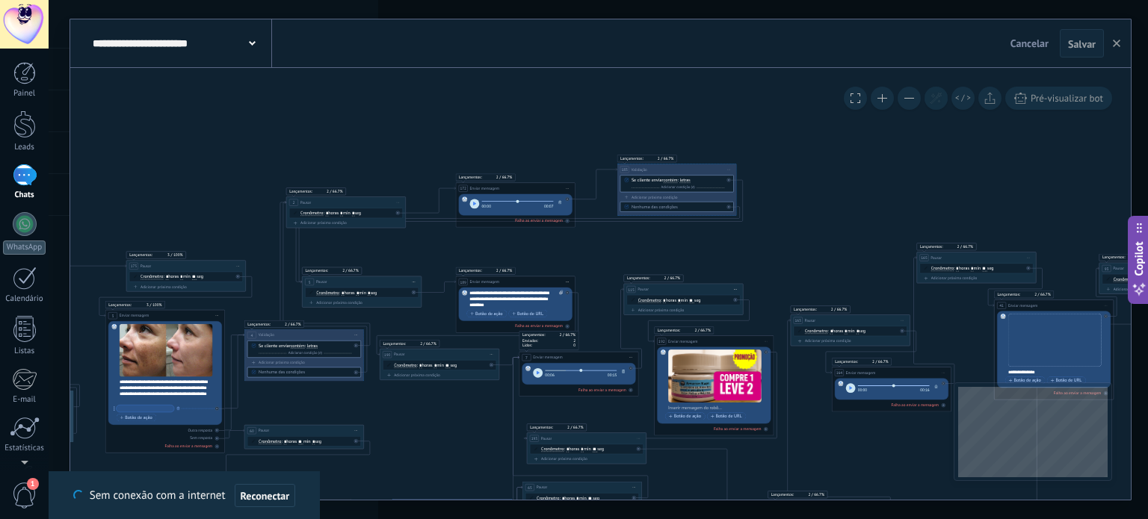
click at [909, 96] on button at bounding box center [908, 98] width 23 height 23
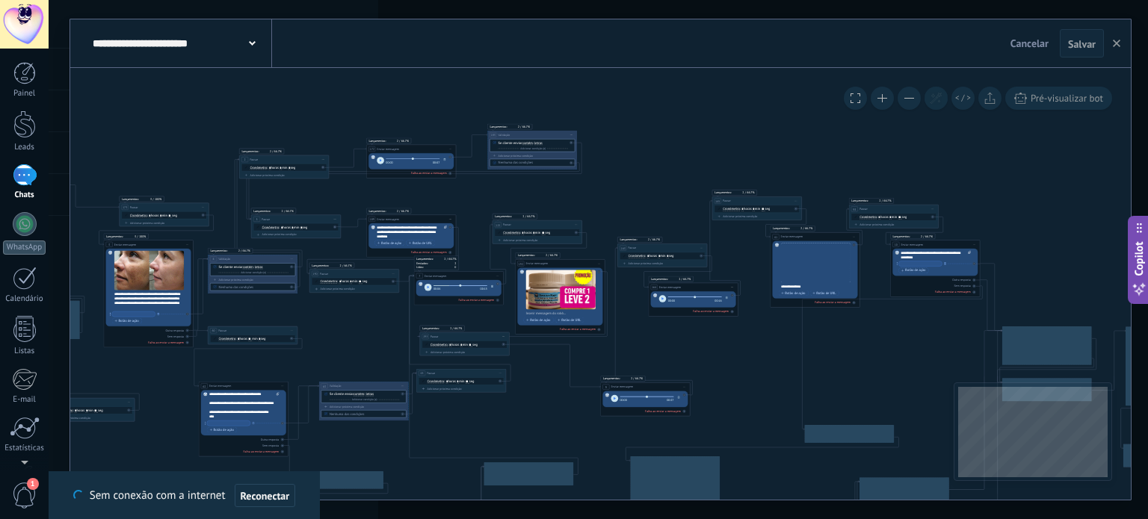
drag, startPoint x: 1027, startPoint y: 208, endPoint x: 855, endPoint y: 143, distance: 184.0
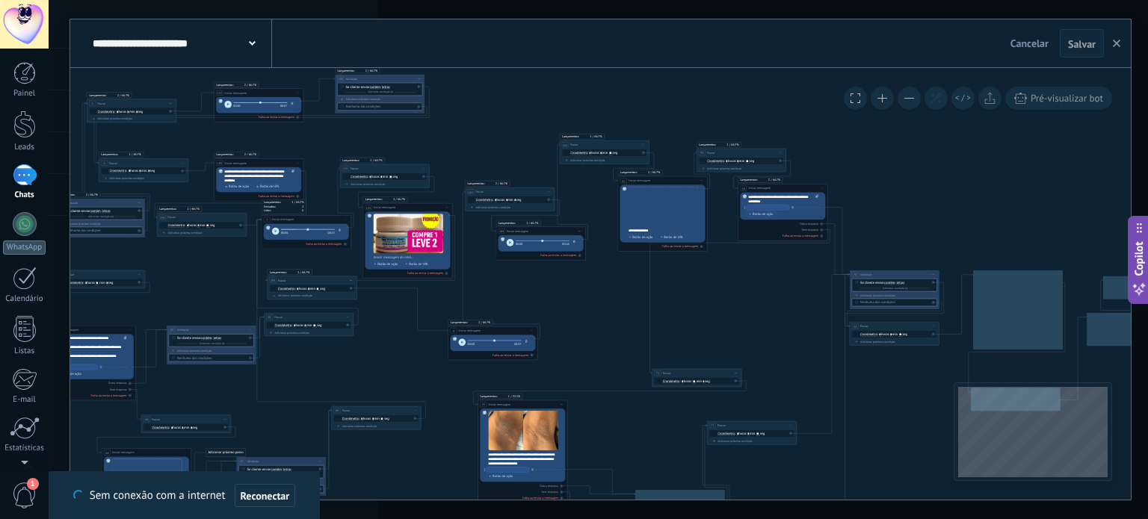
drag, startPoint x: 1040, startPoint y: 239, endPoint x: 942, endPoint y: 195, distance: 107.4
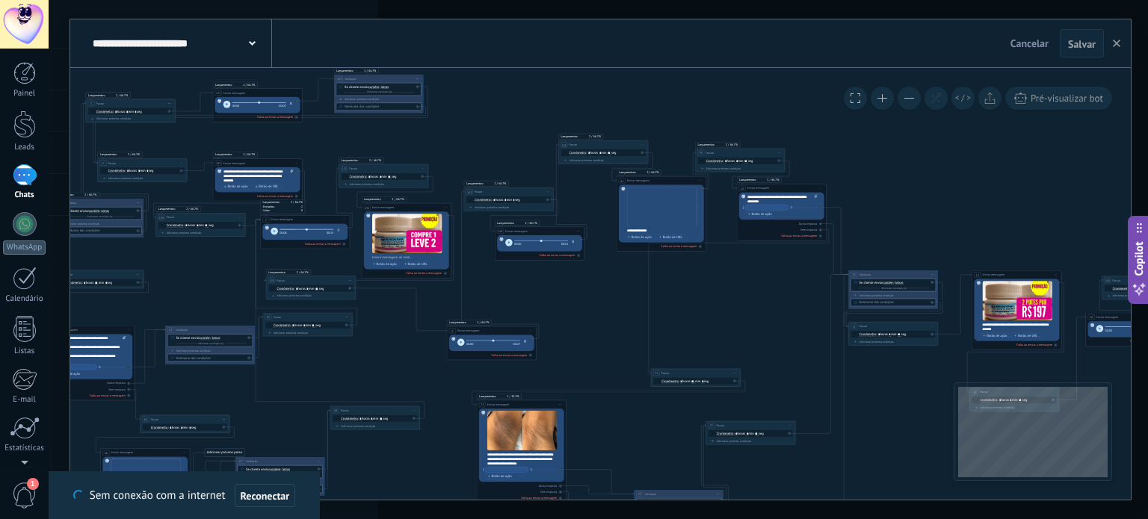
drag, startPoint x: 720, startPoint y: 289, endPoint x: 870, endPoint y: 238, distance: 158.6
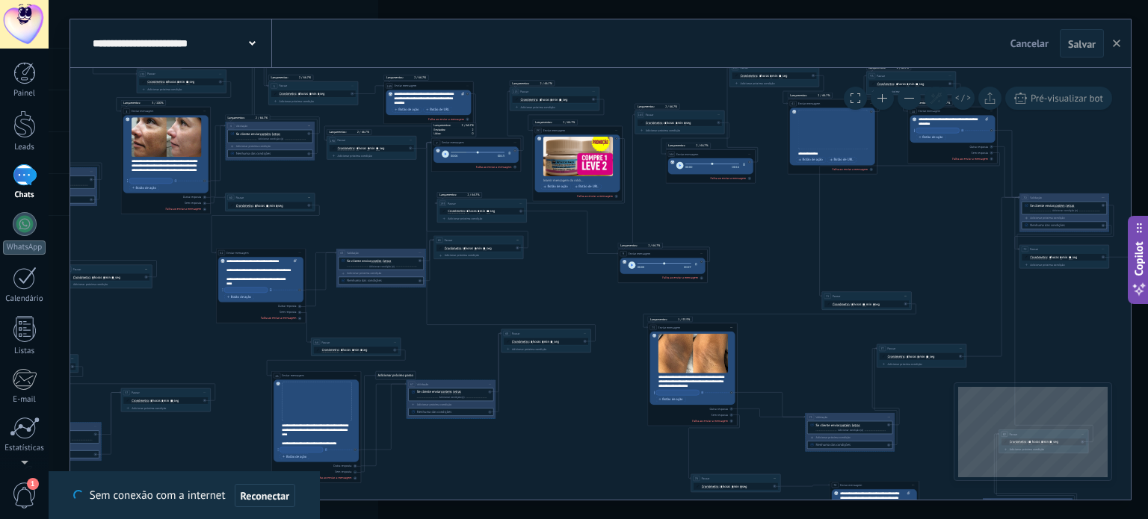
click at [880, 100] on button at bounding box center [882, 98] width 23 height 23
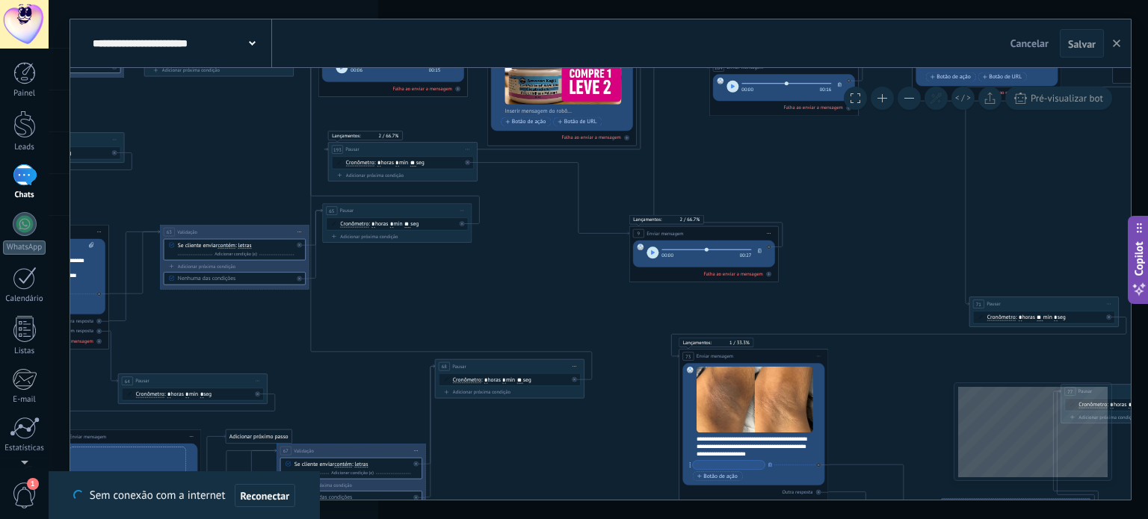
click at [880, 100] on button at bounding box center [882, 98] width 23 height 23
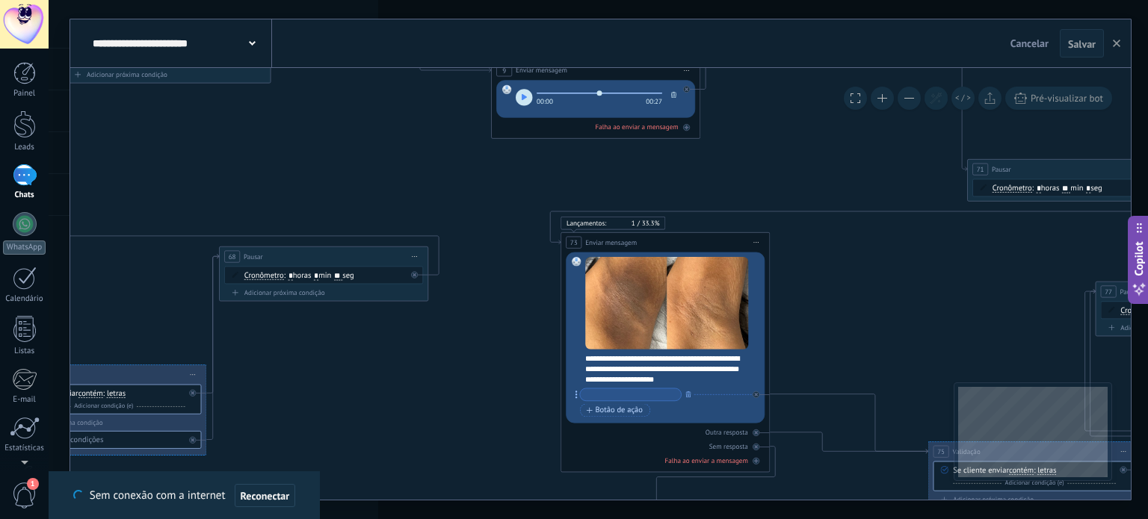
drag, startPoint x: 971, startPoint y: 230, endPoint x: 822, endPoint y: 71, distance: 218.3
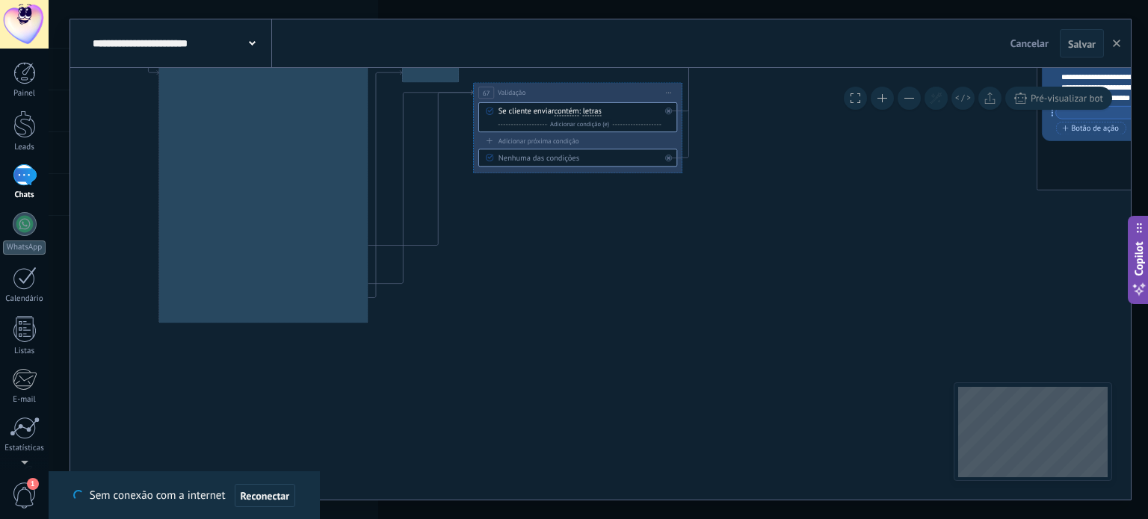
drag, startPoint x: 334, startPoint y: 397, endPoint x: 983, endPoint y: 217, distance: 673.7
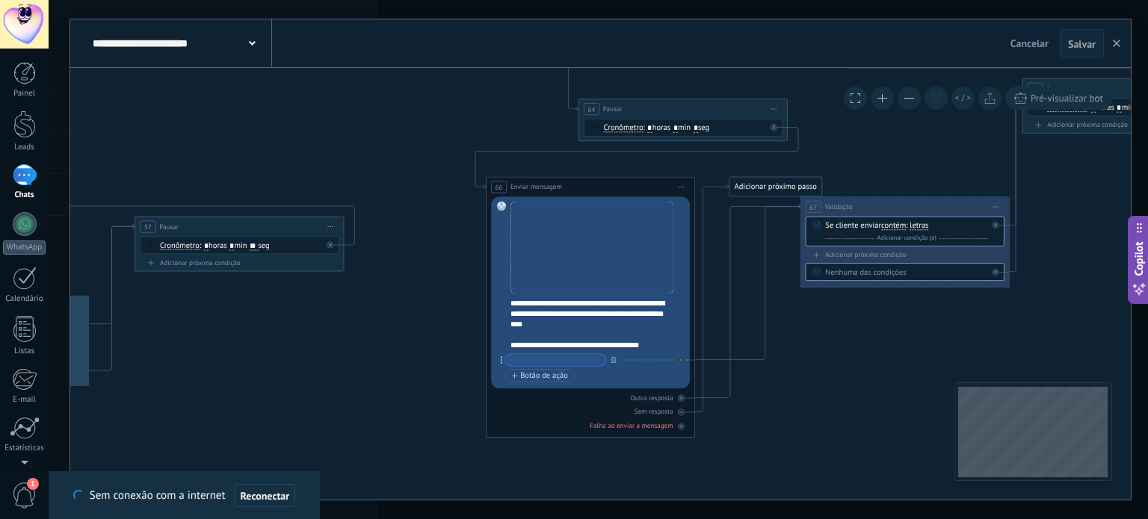
click at [1025, 449] on div "**********" at bounding box center [600, 284] width 1060 height 432
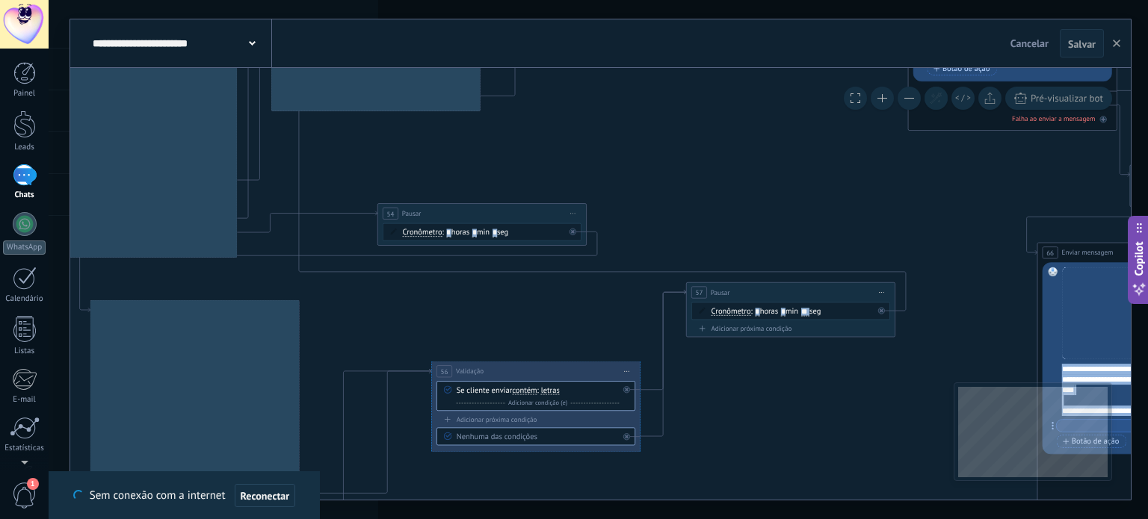
drag, startPoint x: 663, startPoint y: 184, endPoint x: 792, endPoint y: 169, distance: 130.1
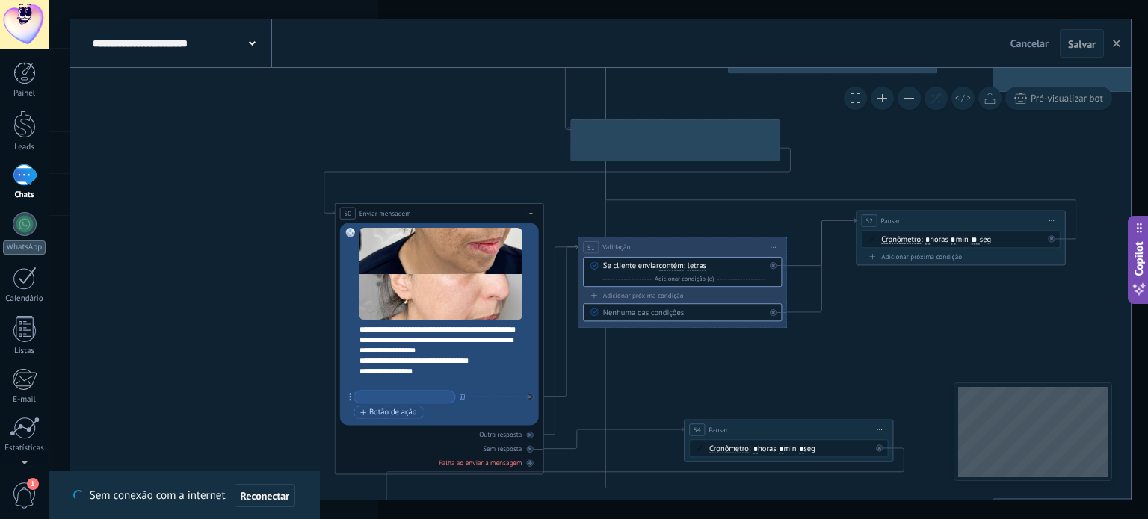
drag, startPoint x: 702, startPoint y: 102, endPoint x: 758, endPoint y: 371, distance: 274.2
